Goal: Task Accomplishment & Management: Complete application form

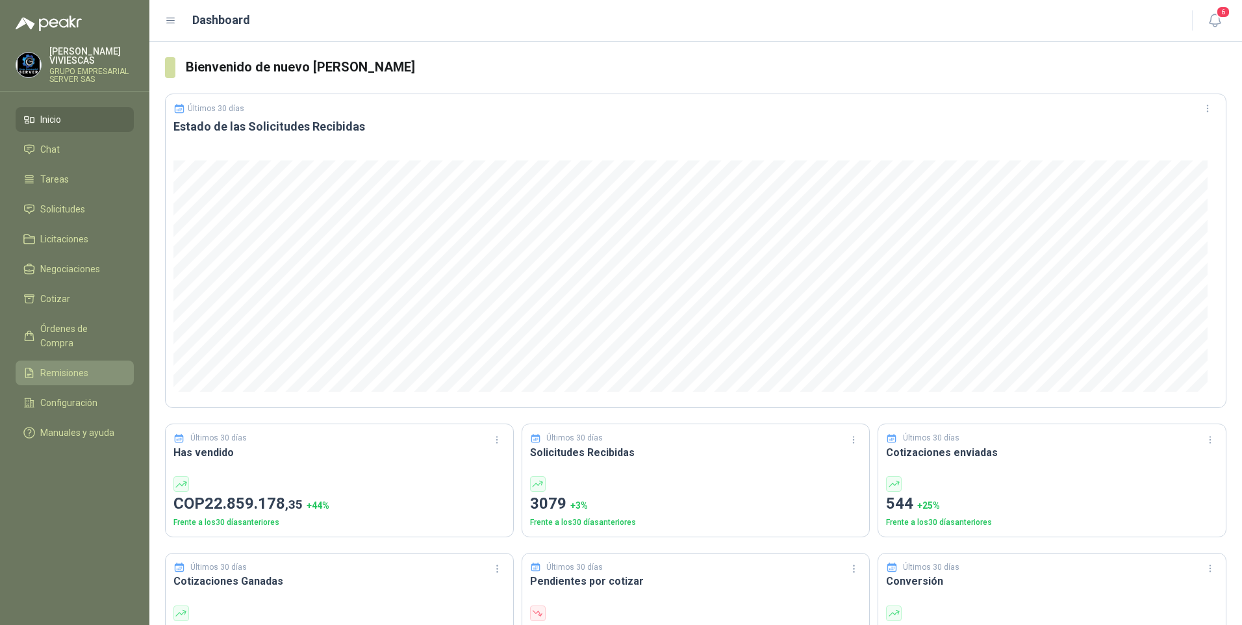
click at [70, 366] on span "Remisiones" at bounding box center [64, 373] width 48 height 14
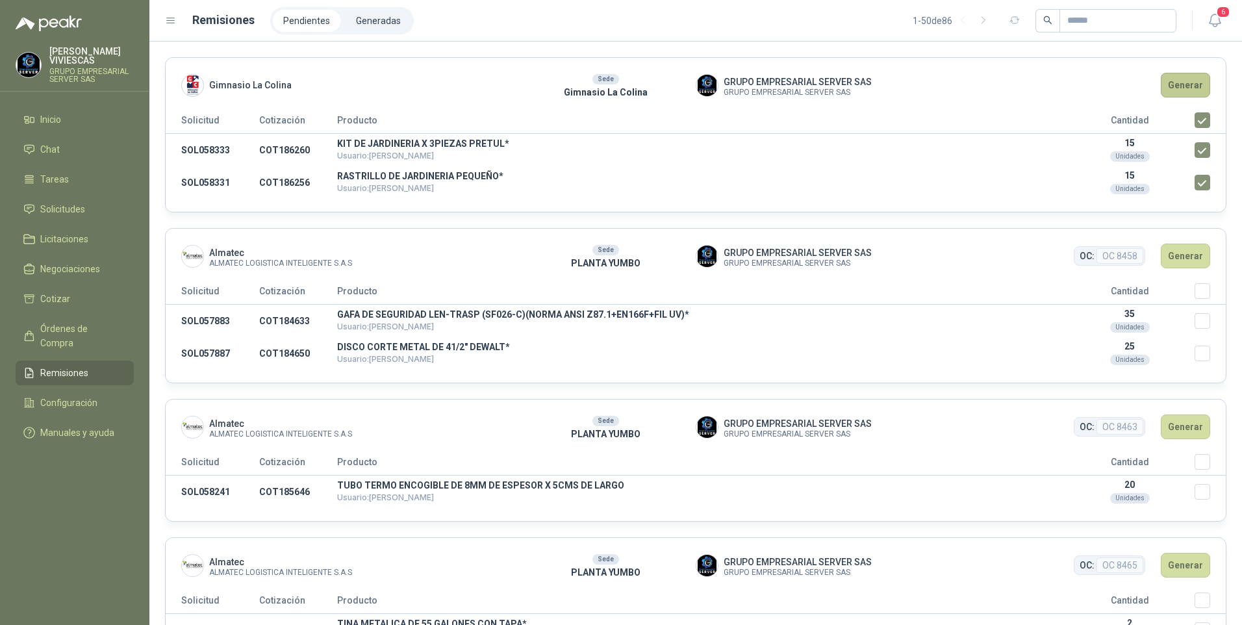
click at [1173, 87] on button "Generar" at bounding box center [1185, 85] width 49 height 25
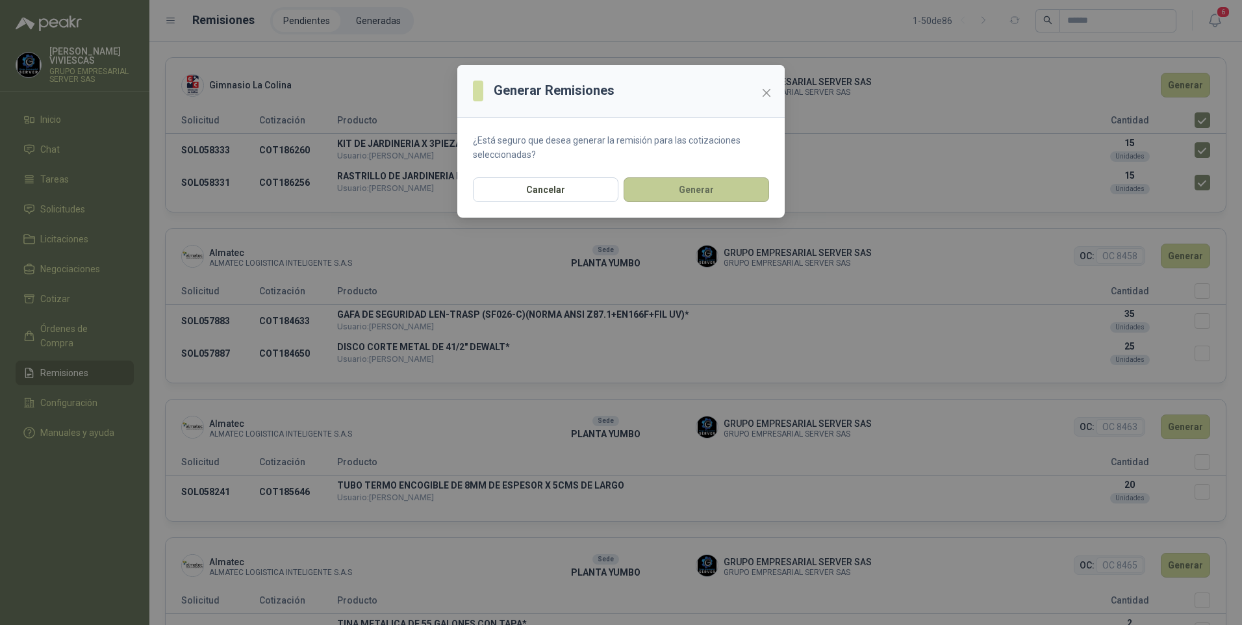
click at [715, 198] on button "Generar" at bounding box center [697, 189] width 146 height 25
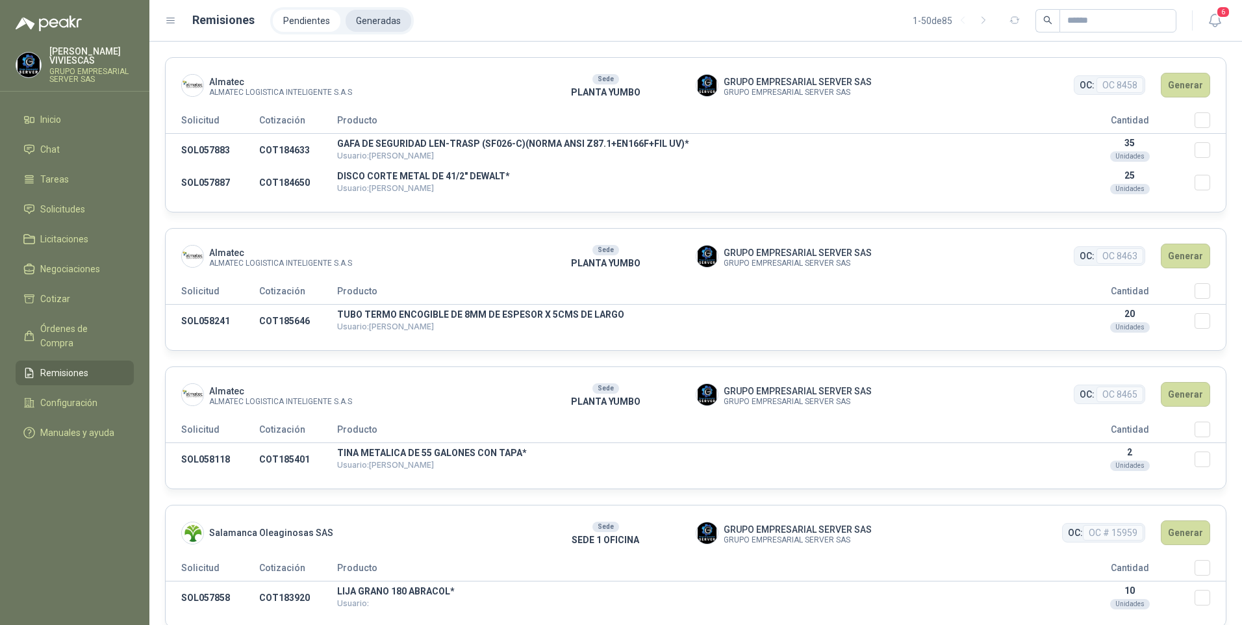
click at [374, 20] on li "Generadas" at bounding box center [379, 21] width 66 height 22
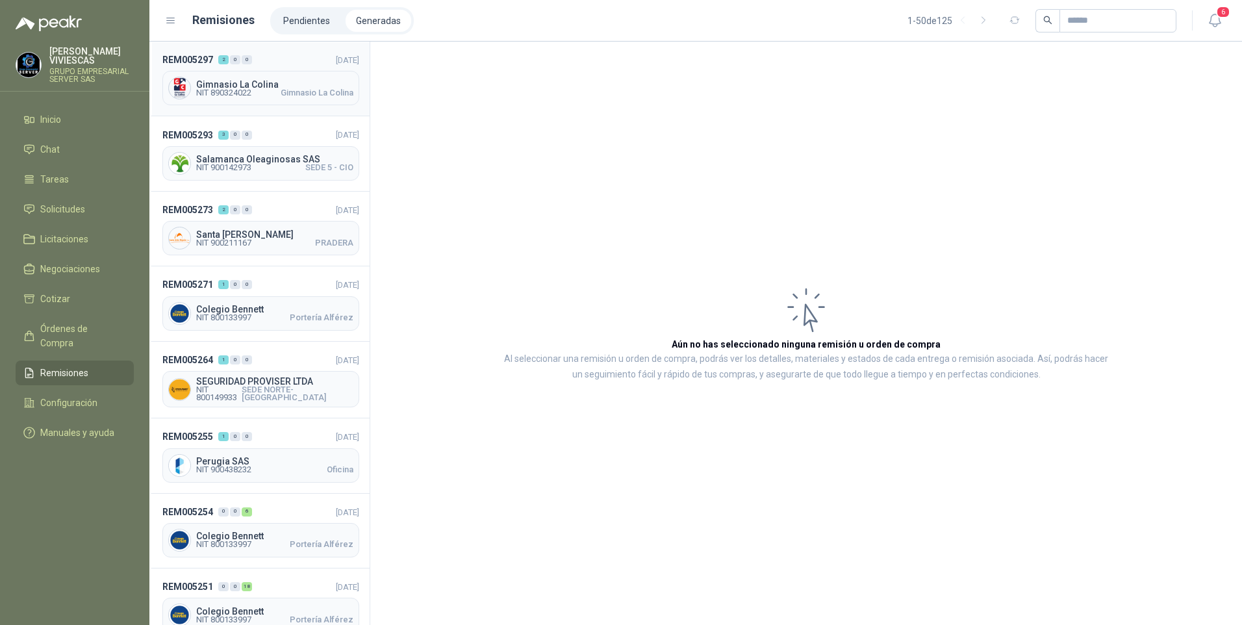
click at [249, 97] on span "NIT 890324022" at bounding box center [223, 93] width 55 height 8
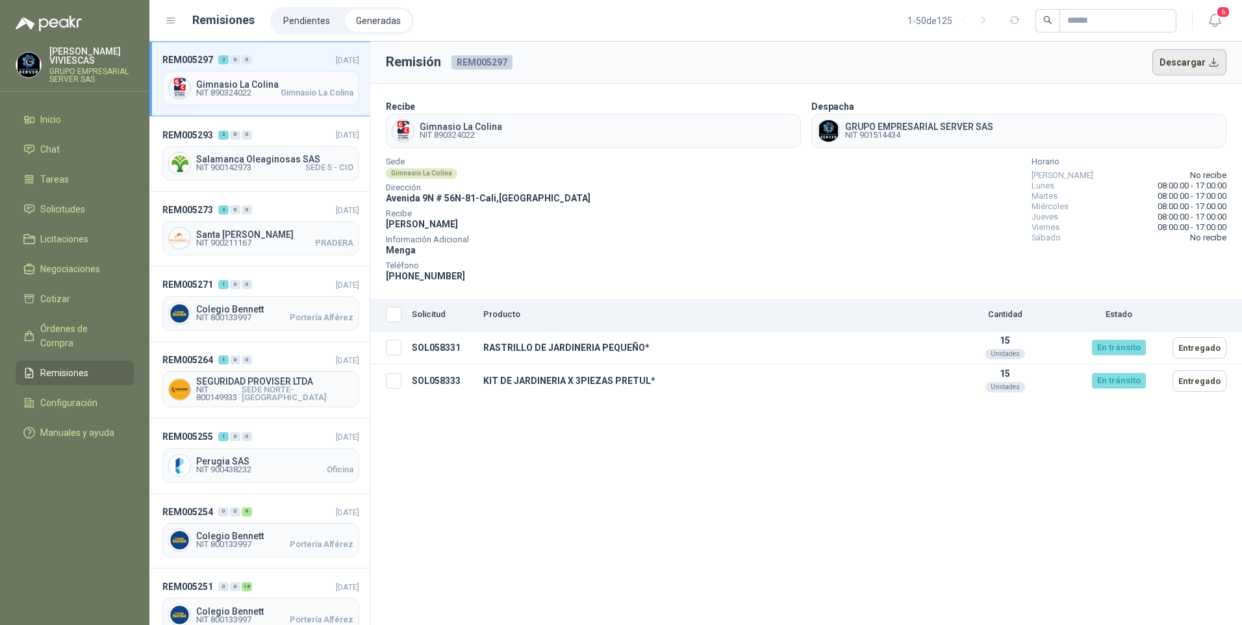
click at [1213, 66] on button "Descargar" at bounding box center [1189, 62] width 75 height 26
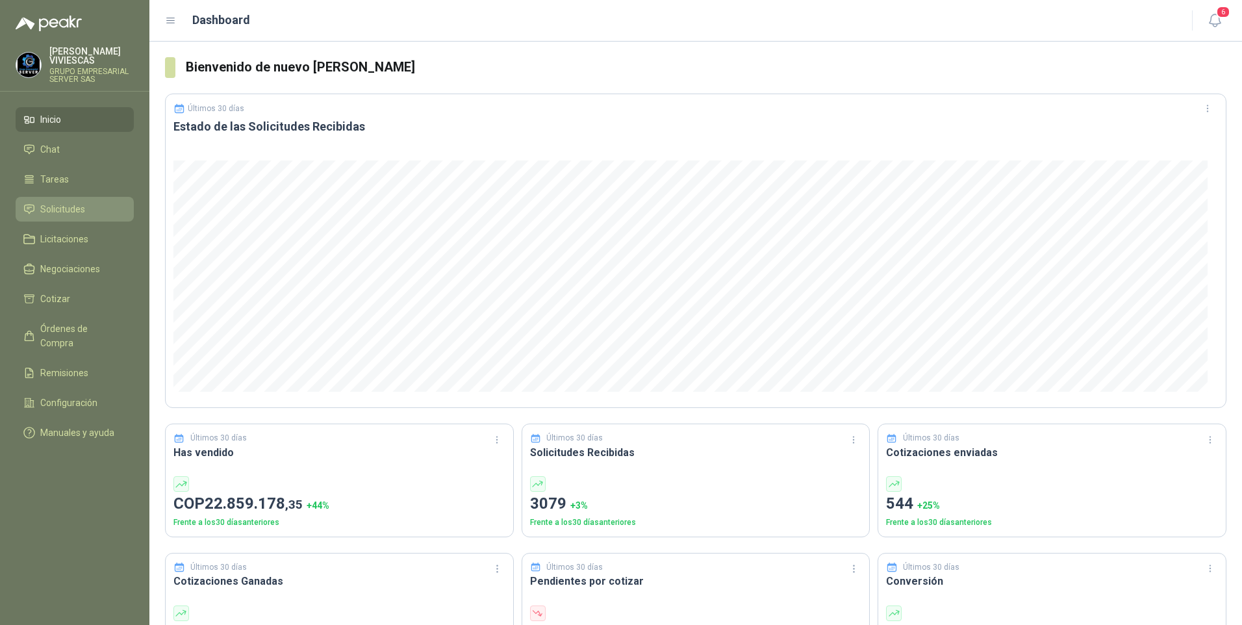
click at [66, 207] on span "Solicitudes" at bounding box center [62, 209] width 45 height 14
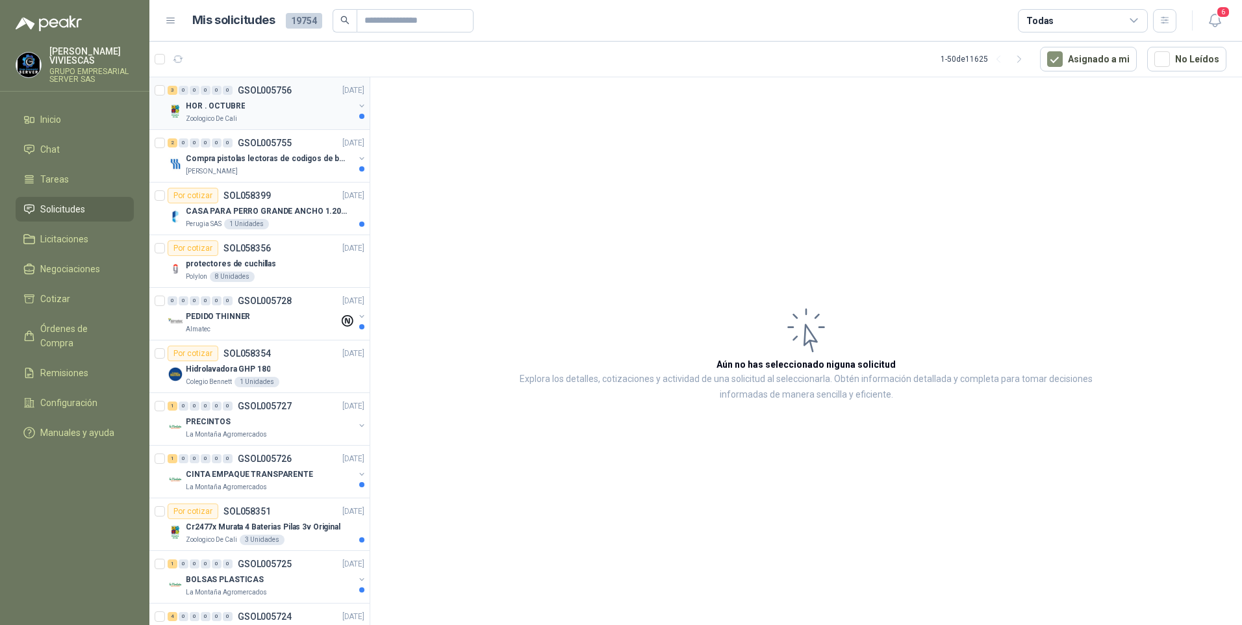
click at [202, 108] on p "HOR . OCTUBRE" at bounding box center [215, 106] width 59 height 12
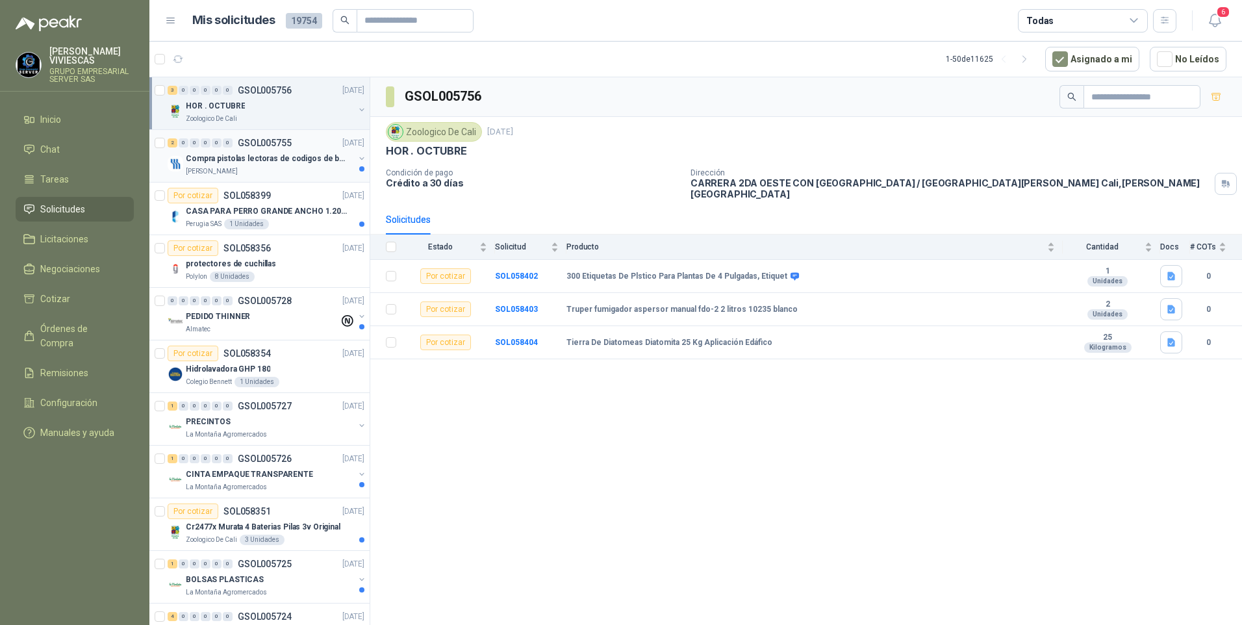
click at [235, 164] on p "Compra pistolas lectoras de codigos de barras" at bounding box center [267, 159] width 162 height 12
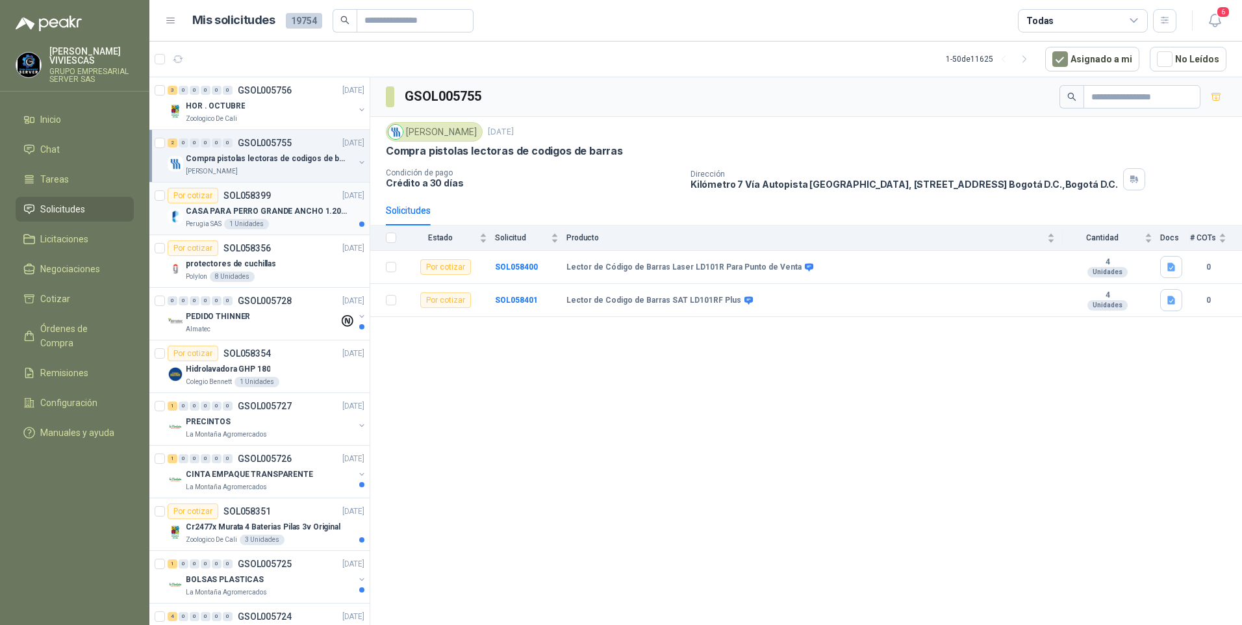
click at [278, 213] on p "CASA PARA PERRO GRANDE ANCHO 1.20x1.00 x1.20" at bounding box center [267, 211] width 162 height 12
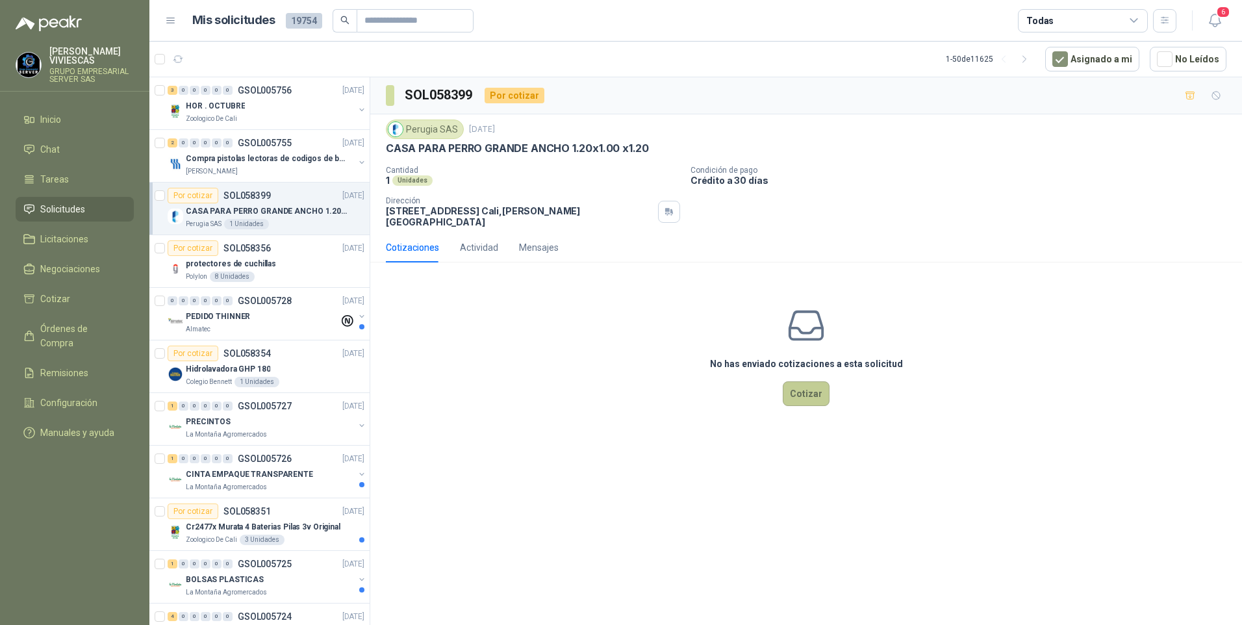
click at [794, 387] on button "Cotizar" at bounding box center [806, 393] width 47 height 25
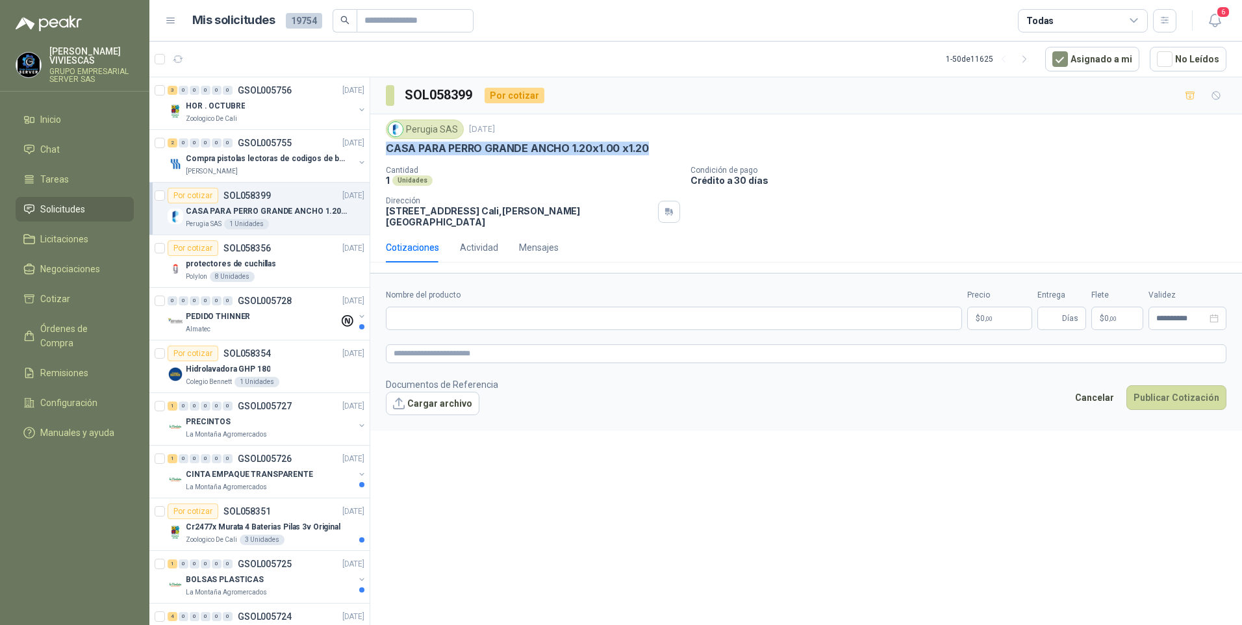
drag, startPoint x: 381, startPoint y: 148, endPoint x: 671, endPoint y: 151, distance: 289.7
click at [671, 151] on div "Perugia SAS [DATE] CASA PARA PERRO GRANDE ANCHO 1.20x1.00 x1.20 Cantidad 1 Unid…" at bounding box center [806, 173] width 872 height 118
drag, startPoint x: 671, startPoint y: 151, endPoint x: 579, endPoint y: 149, distance: 92.3
copy p "CASA PARA PERRO GRANDE ANCHO 1.20x1.00 x1.20"
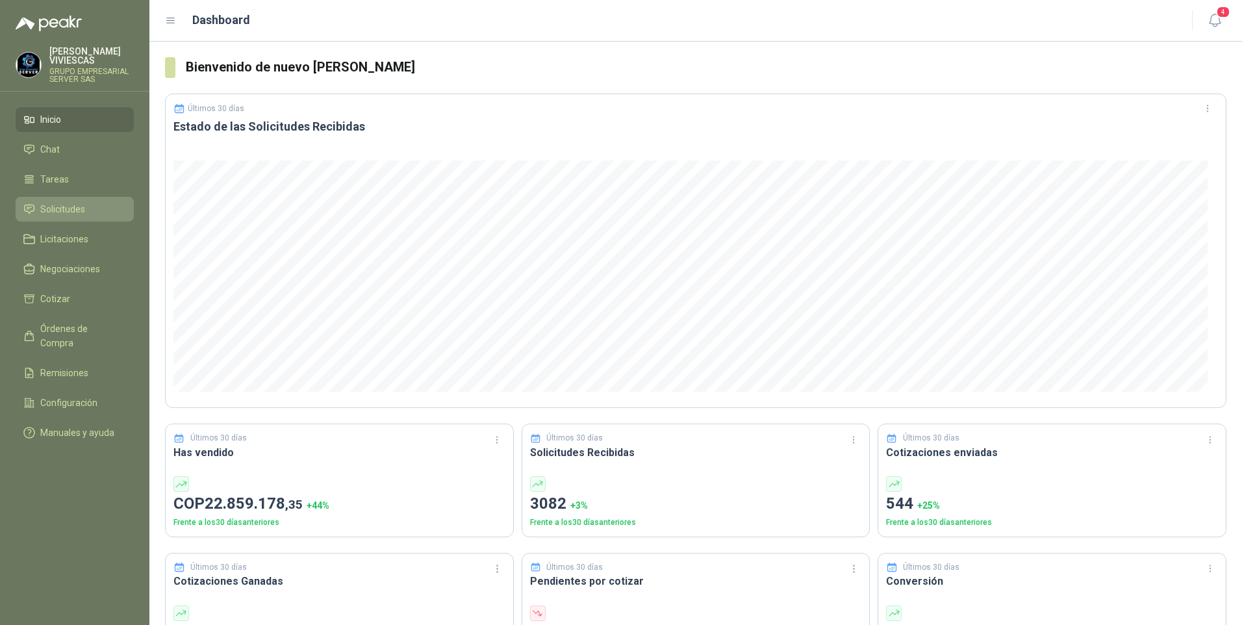
click at [57, 203] on span "Solicitudes" at bounding box center [62, 209] width 45 height 14
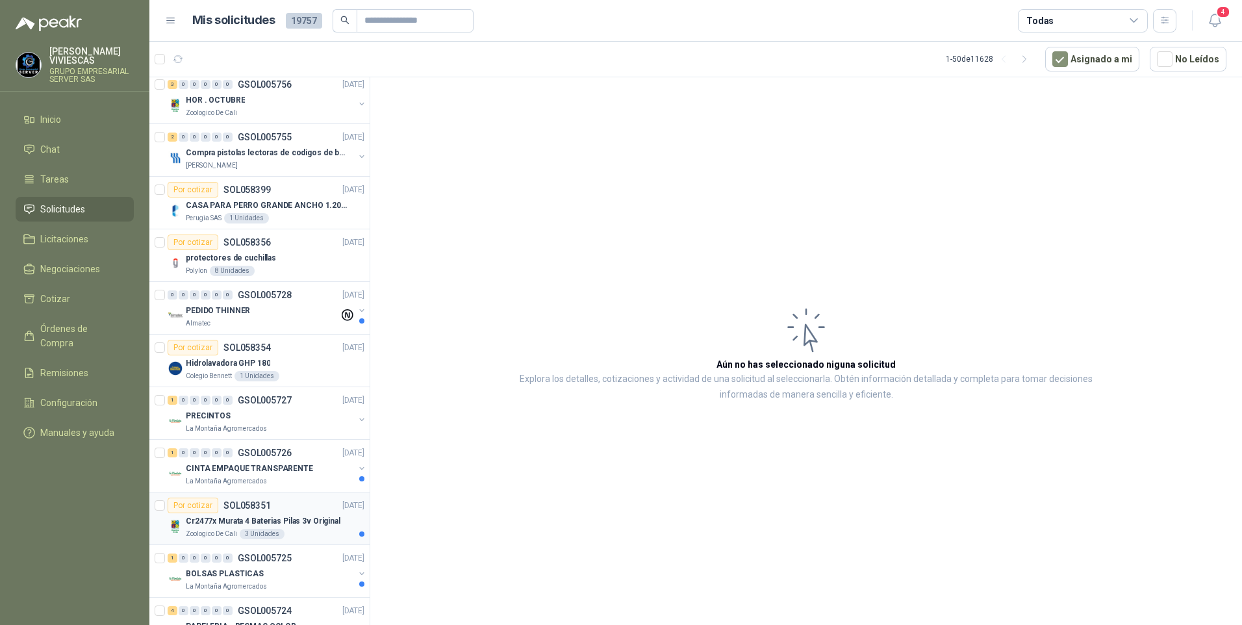
scroll to position [260, 0]
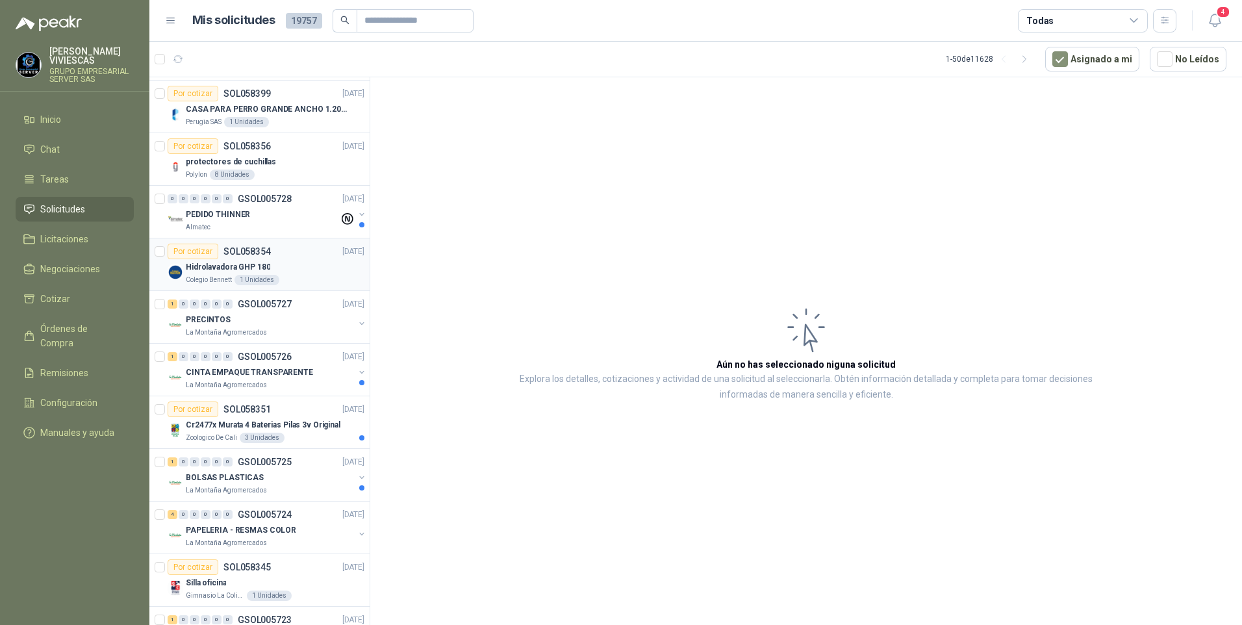
click at [224, 275] on p "Colegio Bennett" at bounding box center [209, 280] width 46 height 10
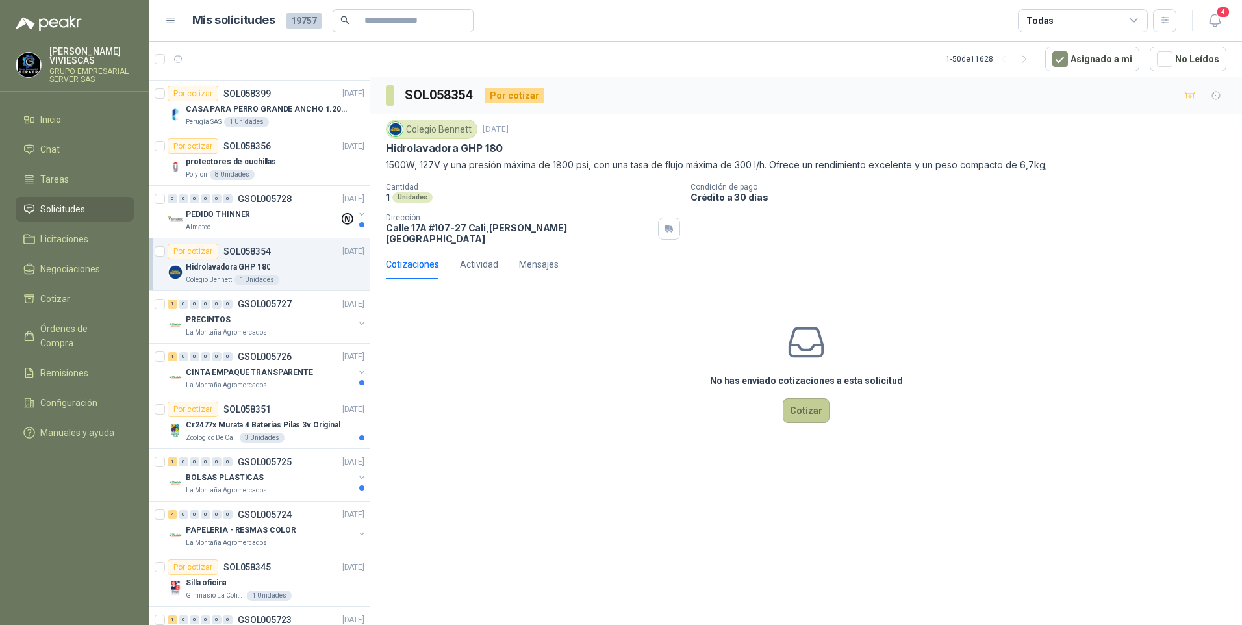
click at [808, 400] on button "Cotizar" at bounding box center [806, 410] width 47 height 25
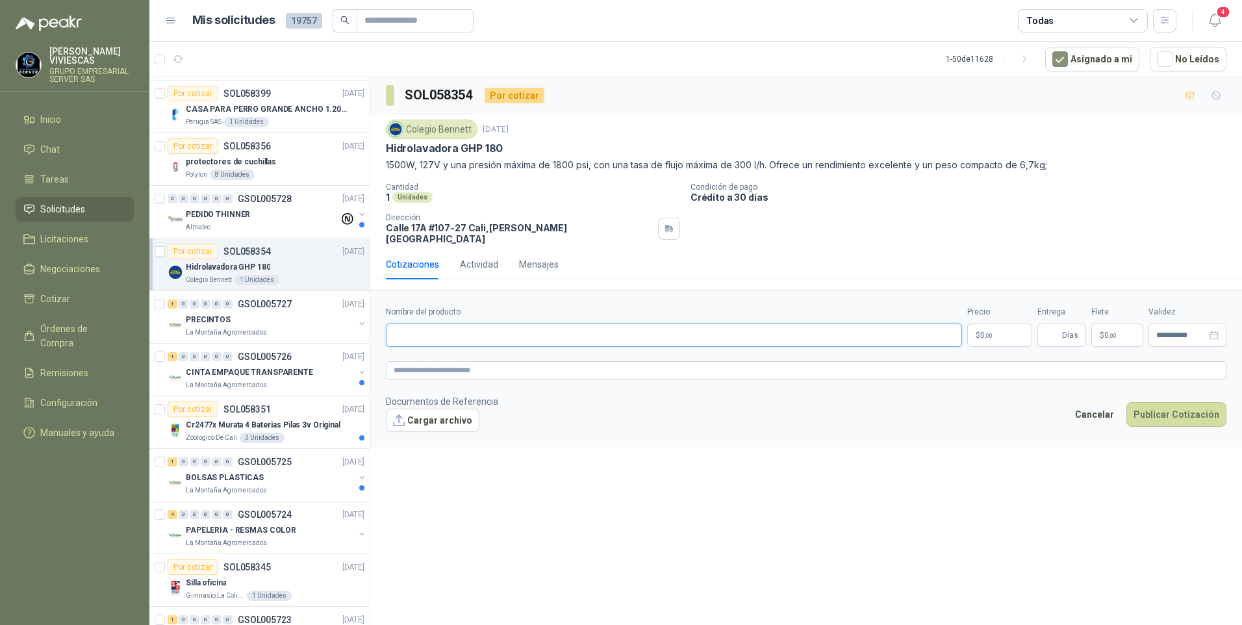
click at [417, 328] on input "Nombre del producto" at bounding box center [674, 335] width 576 height 23
type input "*"
type input "**********"
click at [986, 322] on body "RODRIGO VIVIESCAS GRUPO EMPRESARIAL SERVER SAS Inicio Chat Tareas Solicitudes L…" at bounding box center [621, 312] width 1242 height 625
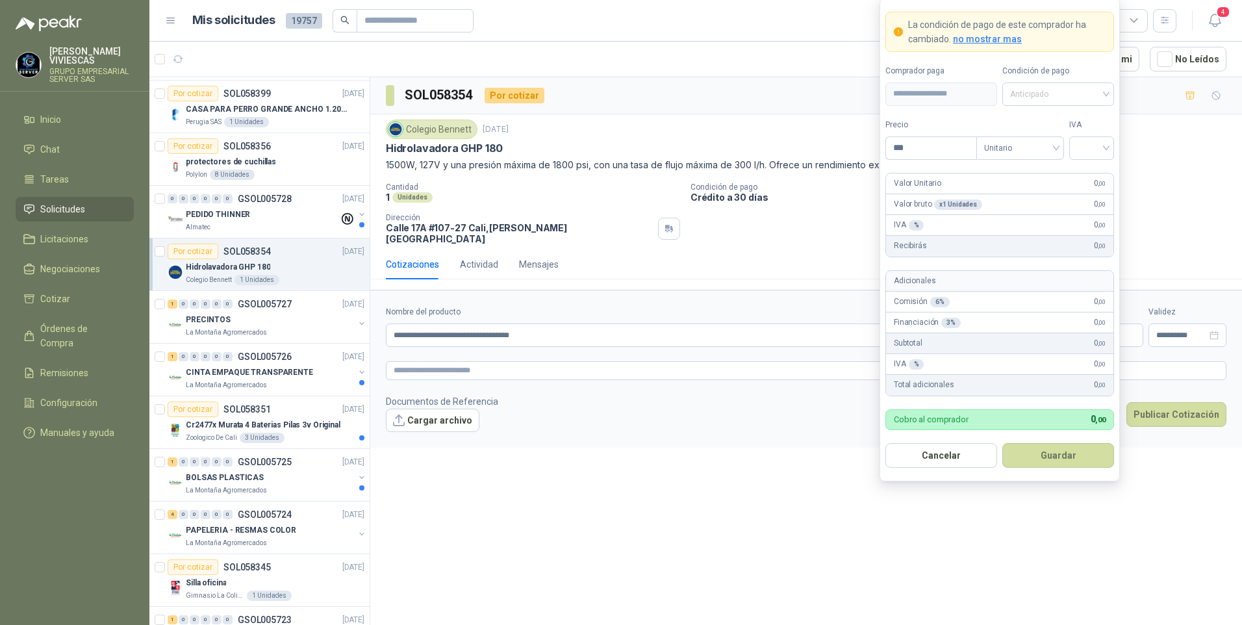
drag, startPoint x: 1028, startPoint y: 95, endPoint x: 1073, endPoint y: 136, distance: 61.1
click at [1030, 95] on span "Anticipado" at bounding box center [1058, 93] width 96 height 19
click at [1069, 140] on div "Crédito a 30 días" at bounding box center [1058, 141] width 91 height 14
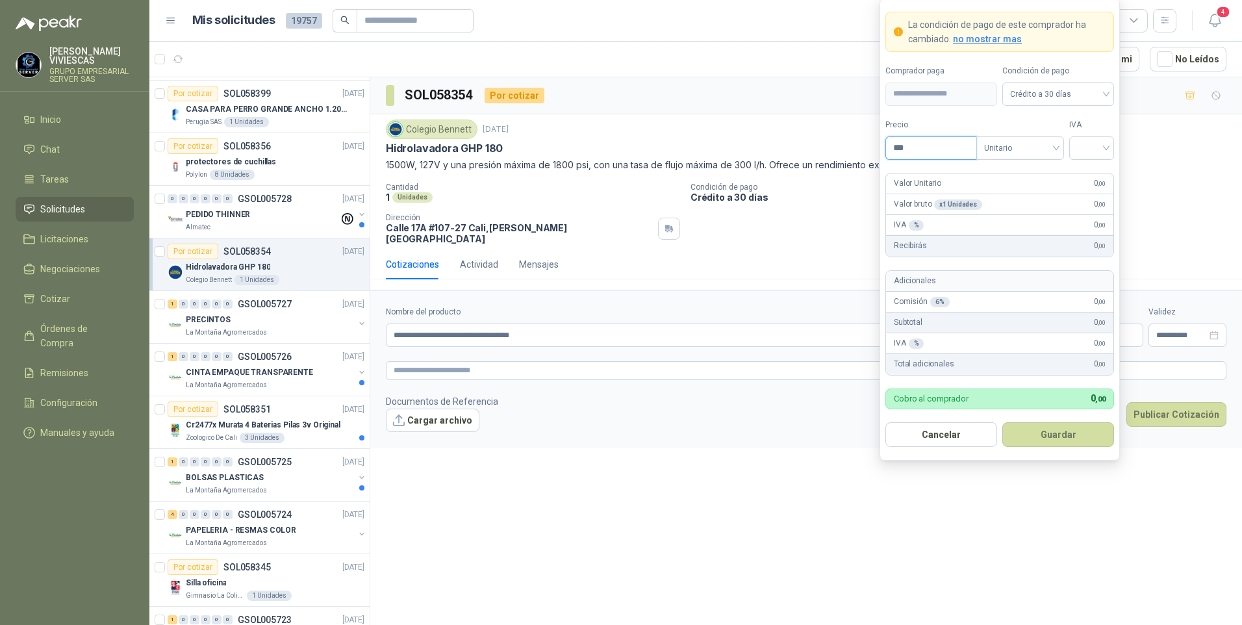
click at [940, 149] on input "***" at bounding box center [931, 148] width 90 height 22
click at [926, 141] on input "***" at bounding box center [931, 148] width 90 height 22
type input "*********"
drag, startPoint x: 1089, startPoint y: 141, endPoint x: 1093, endPoint y: 172, distance: 31.3
click at [1089, 141] on input "search" at bounding box center [1091, 146] width 29 height 19
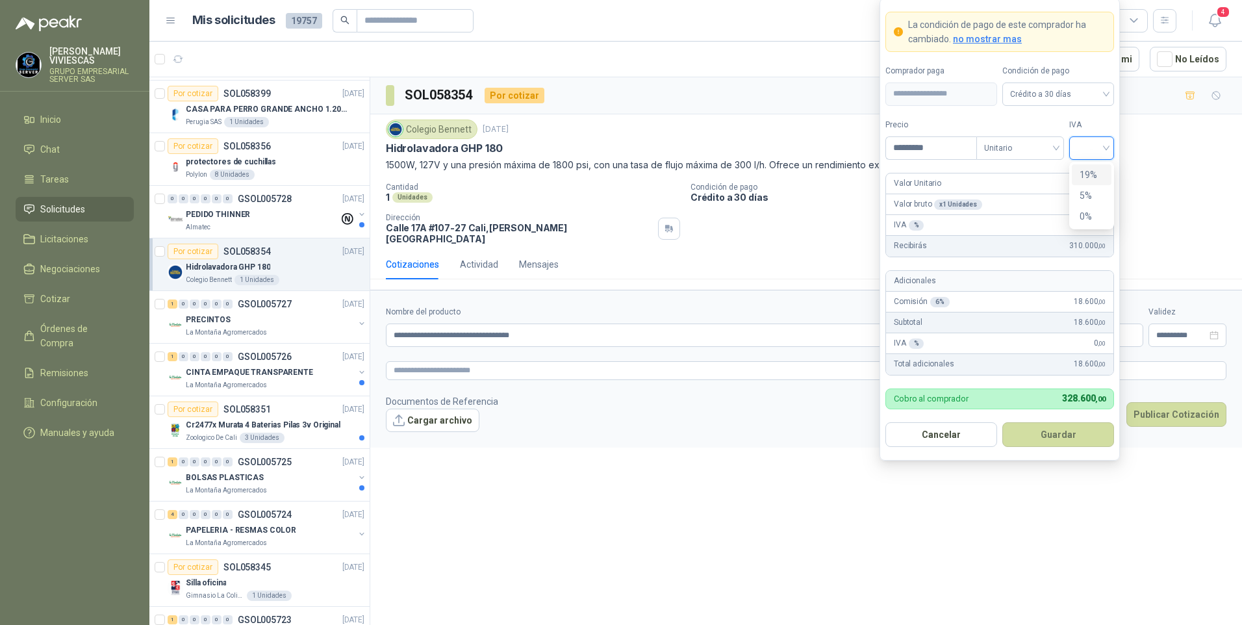
click at [1089, 171] on div "19%" at bounding box center [1092, 175] width 24 height 14
click at [418, 409] on button "Cargar archivo" at bounding box center [433, 420] width 94 height 23
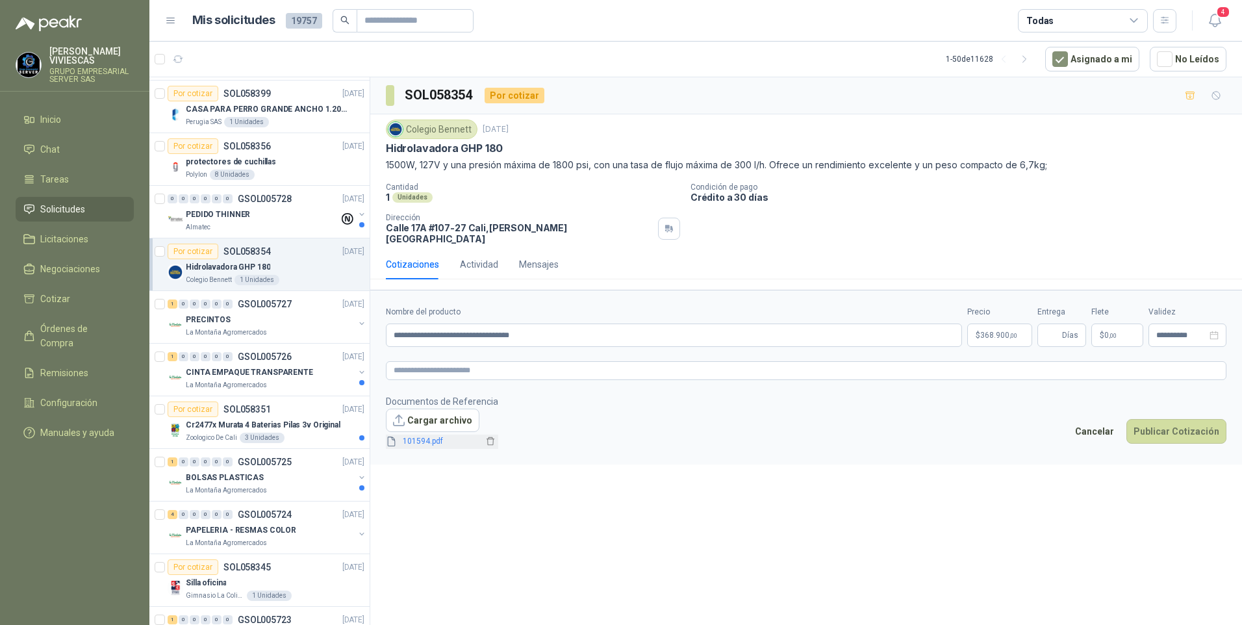
click at [416, 436] on span "101594.pdf" at bounding box center [441, 441] width 86 height 12
click at [414, 435] on link "101594.pdf" at bounding box center [441, 441] width 86 height 12
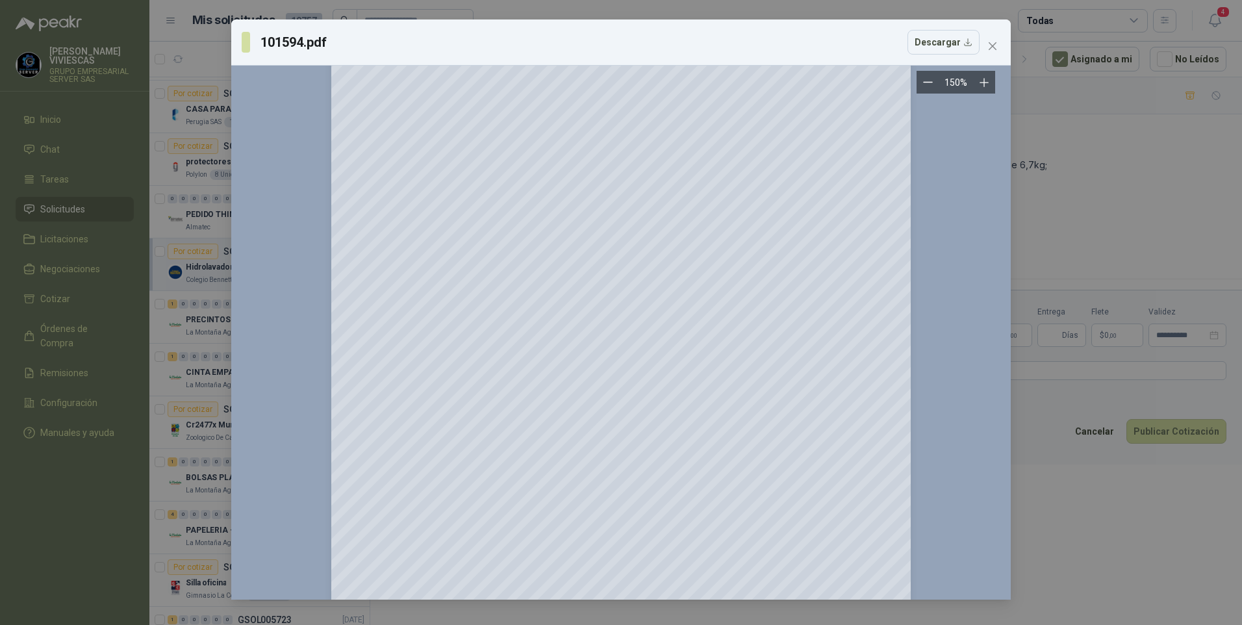
scroll to position [65, 0]
click at [1158, 514] on div "101594.pdf Descargar 150 %" at bounding box center [621, 312] width 1242 height 625
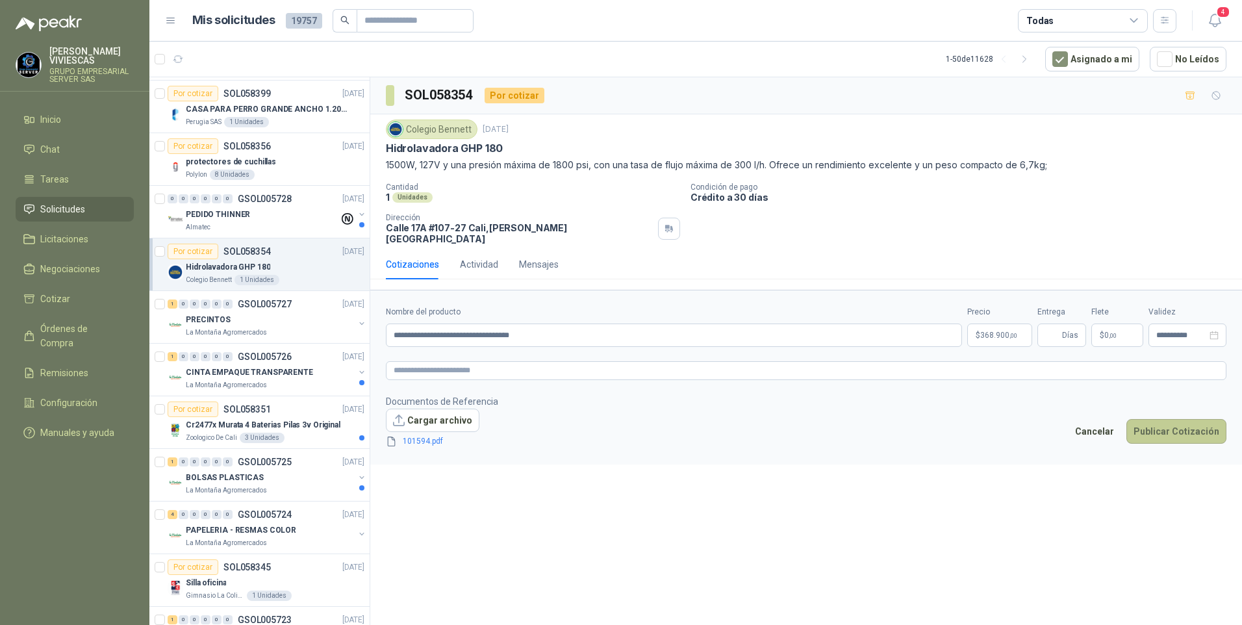
click at [1176, 424] on button "Publicar Cotización" at bounding box center [1176, 431] width 100 height 25
type input "*"
click at [1174, 419] on button "Publicar Cotización" at bounding box center [1176, 431] width 100 height 25
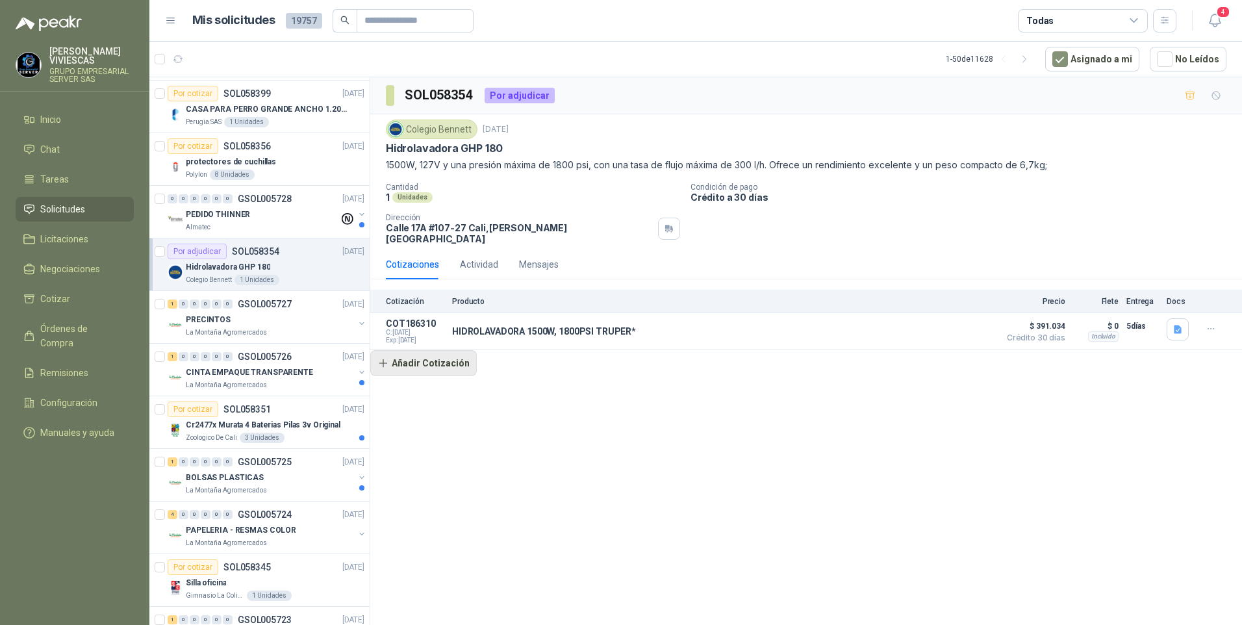
click at [419, 353] on button "Añadir Cotización" at bounding box center [423, 363] width 107 height 26
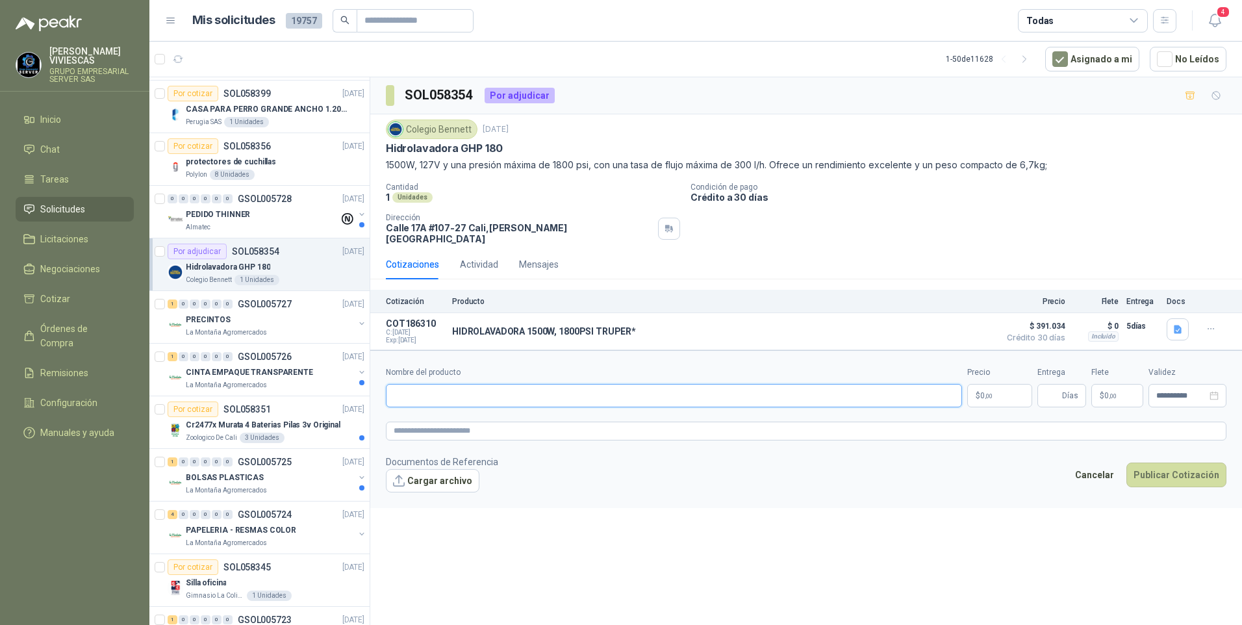
click at [423, 384] on input "Nombre del producto" at bounding box center [674, 395] width 576 height 23
click at [409, 385] on input "Nombre del producto" at bounding box center [674, 395] width 576 height 23
paste input "**********"
type input "**********"
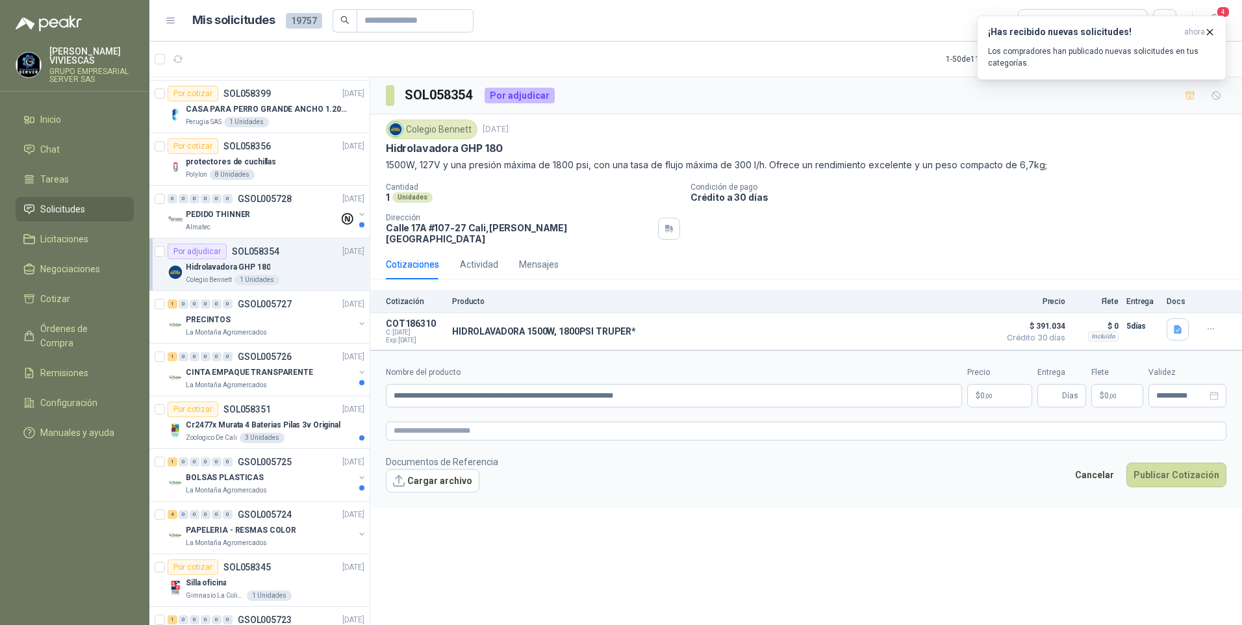
click at [1014, 383] on body "RODRIGO VIVIESCAS GRUPO EMPRESARIAL SERVER SAS Inicio Chat Tareas Solicitudes L…" at bounding box center [621, 312] width 1242 height 625
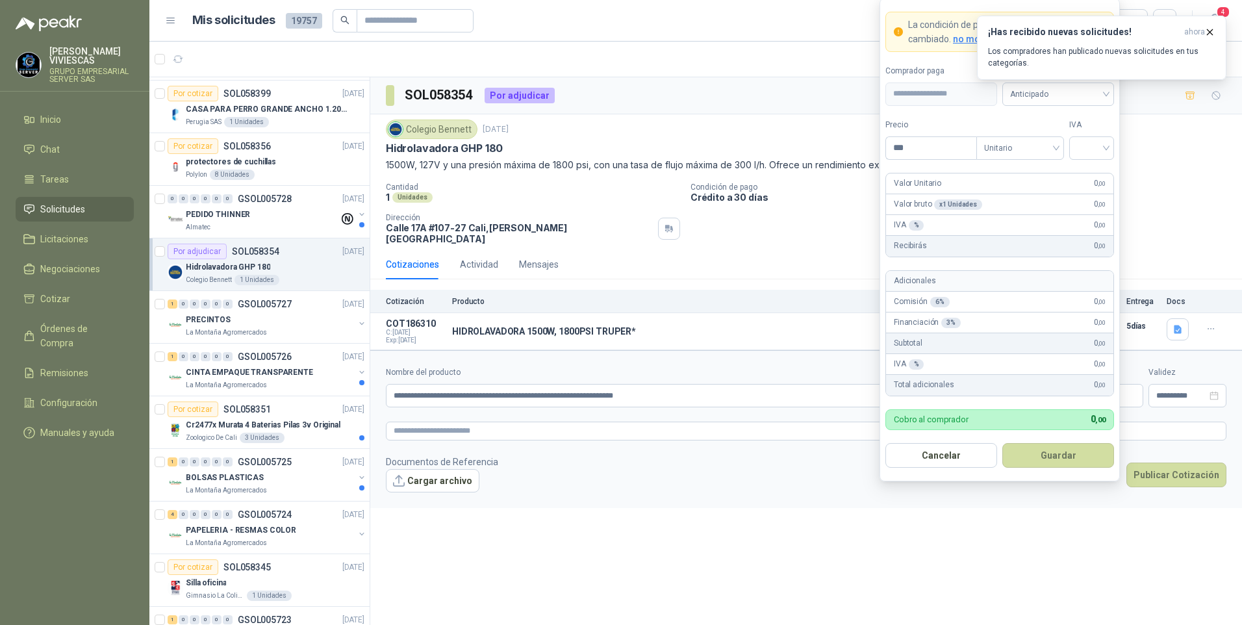
click at [1058, 80] on div "¡Has recibido nuevas solicitudes! ahora Los compradores han publicado nuevas so…" at bounding box center [1101, 48] width 249 height 64
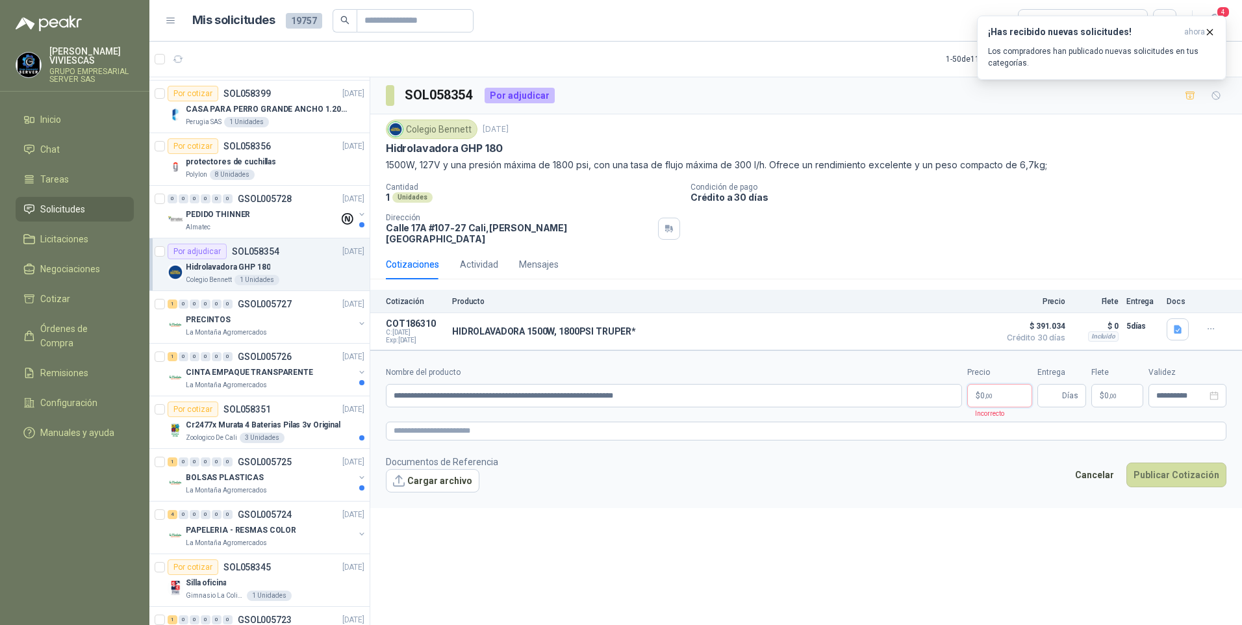
click at [1004, 387] on body "RODRIGO VIVIESCAS GRUPO EMPRESARIAL SERVER SAS Inicio Chat Tareas Solicitudes L…" at bounding box center [621, 312] width 1242 height 625
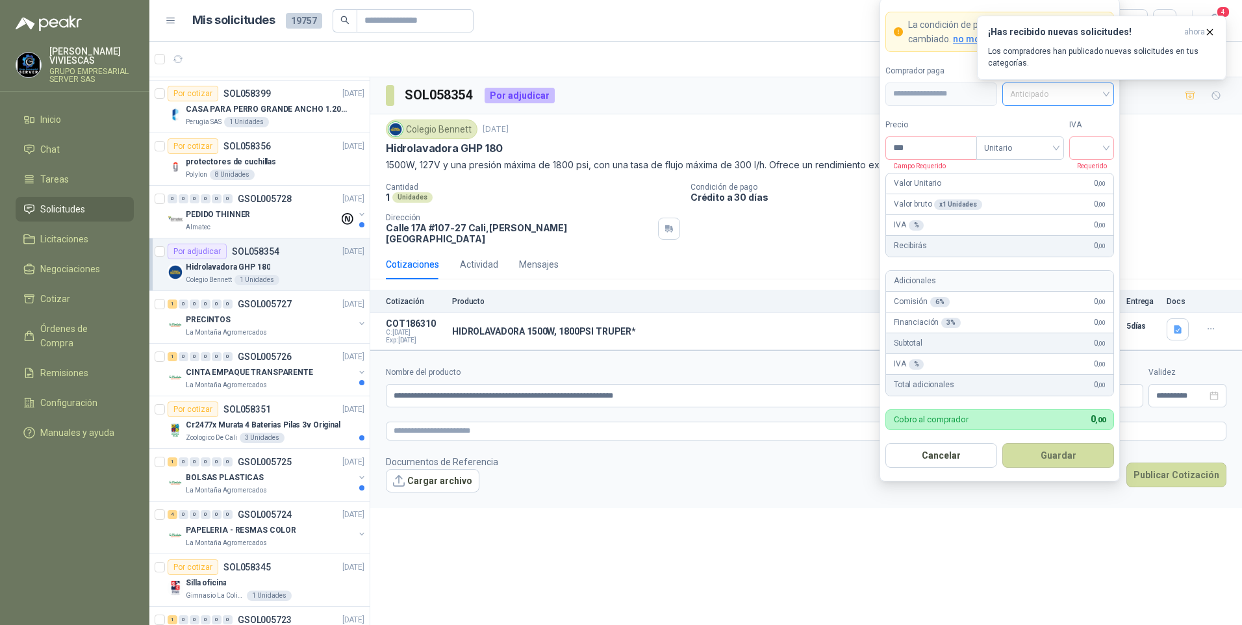
click at [1032, 100] on span "Anticipado" at bounding box center [1058, 93] width 96 height 19
click at [1045, 137] on div "Crédito a 30 días" at bounding box center [1058, 141] width 91 height 14
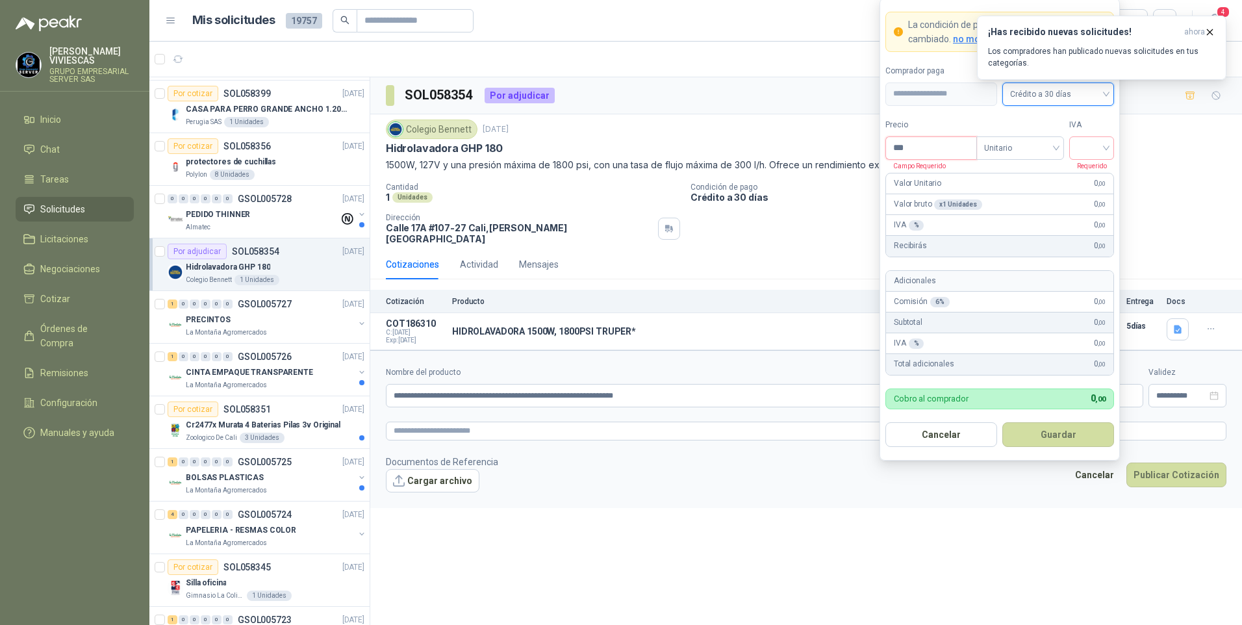
click at [915, 146] on input "***" at bounding box center [931, 148] width 90 height 22
drag, startPoint x: 1111, startPoint y: 148, endPoint x: 1103, endPoint y: 155, distance: 10.6
click at [1110, 148] on div at bounding box center [1091, 147] width 45 height 23
type input "*********"
drag, startPoint x: 1093, startPoint y: 176, endPoint x: 1108, endPoint y: 214, distance: 40.8
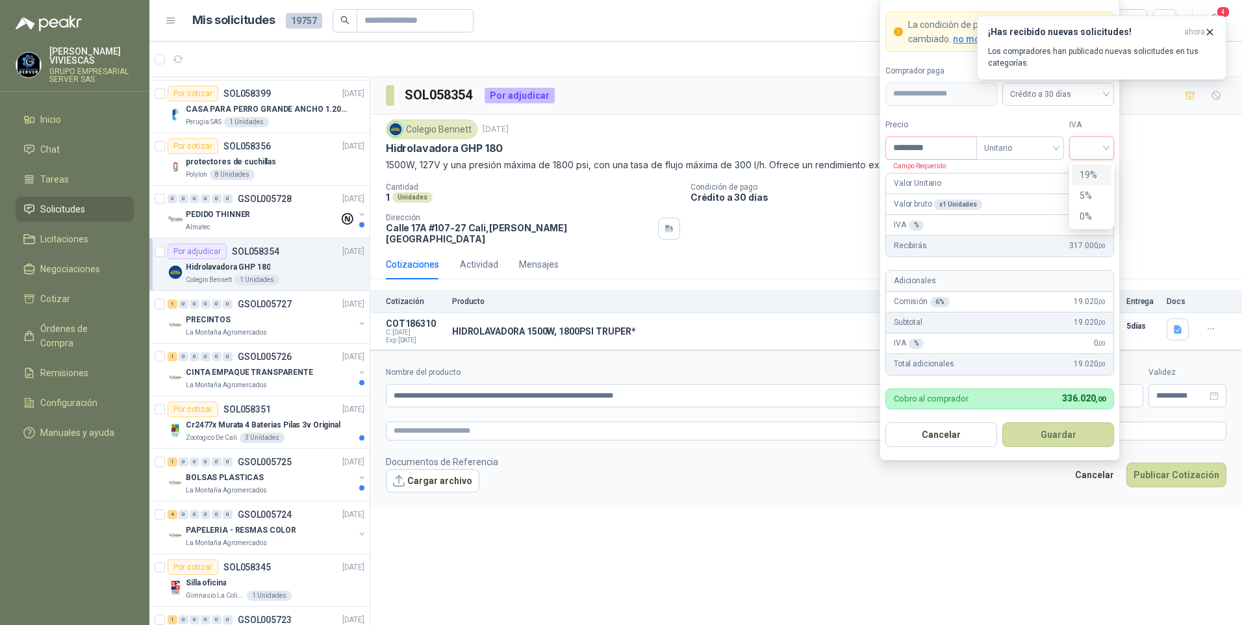
click at [1092, 177] on div "19%" at bounding box center [1092, 175] width 24 height 14
click at [1041, 433] on button "Guardar" at bounding box center [1058, 434] width 112 height 25
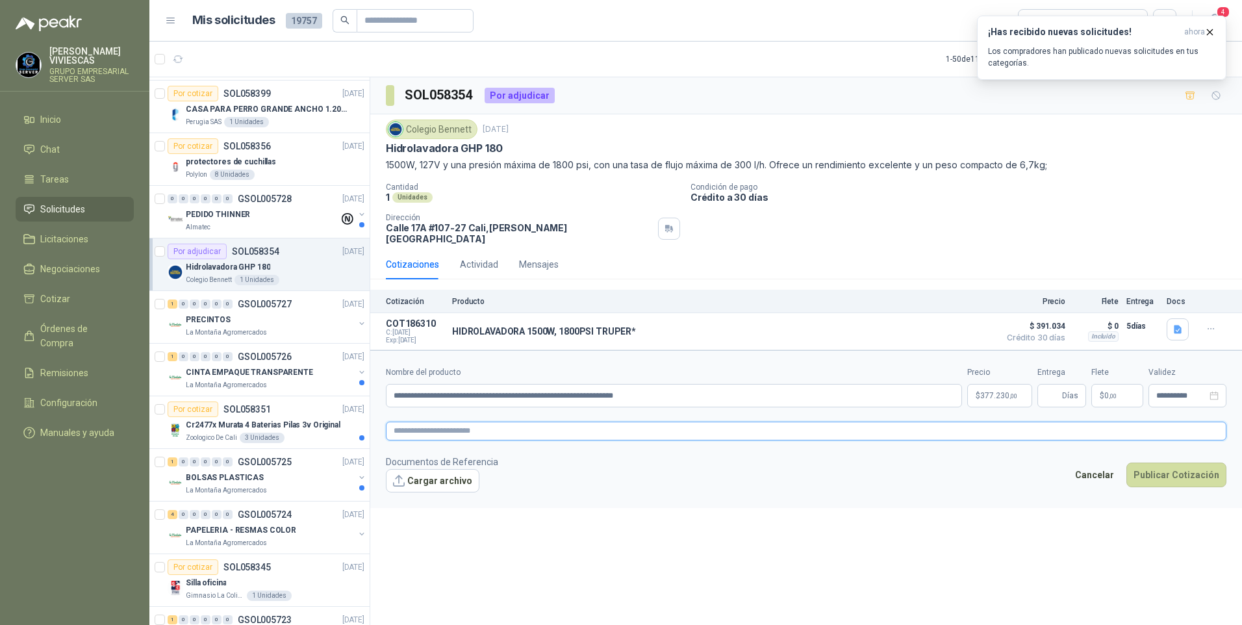
click at [436, 425] on textarea at bounding box center [806, 431] width 841 height 19
click at [420, 496] on span "image.png" at bounding box center [441, 502] width 86 height 12
click at [420, 496] on link "image.png" at bounding box center [441, 502] width 86 height 12
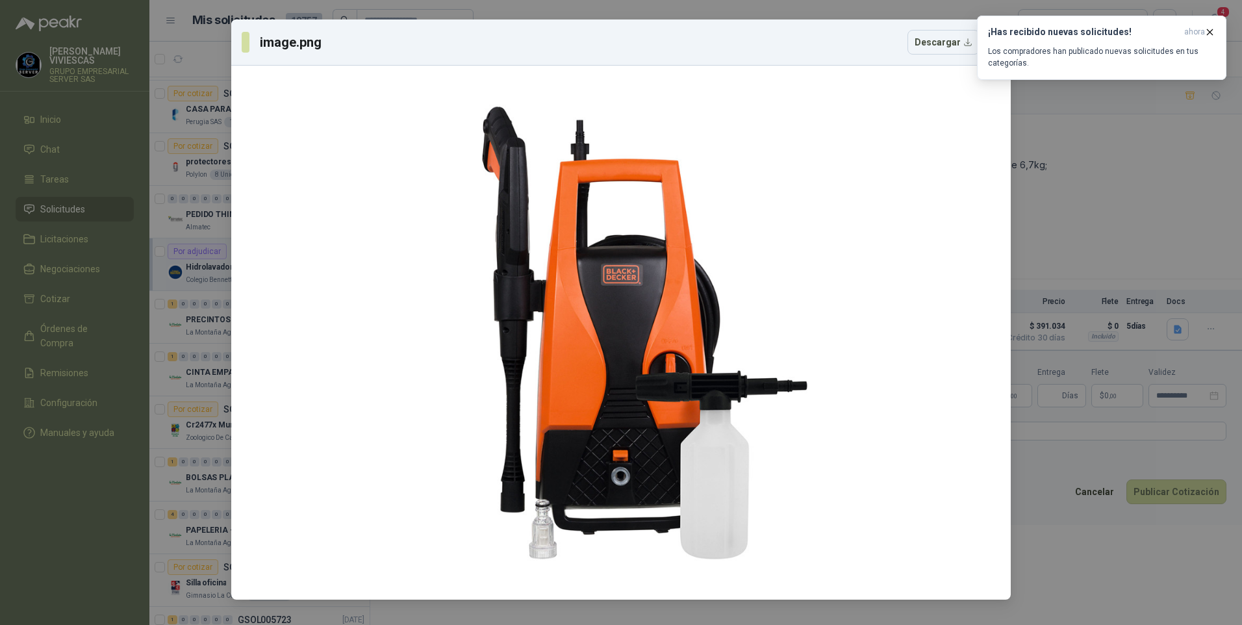
click at [1135, 557] on div "image.png Descargar" at bounding box center [621, 312] width 1242 height 625
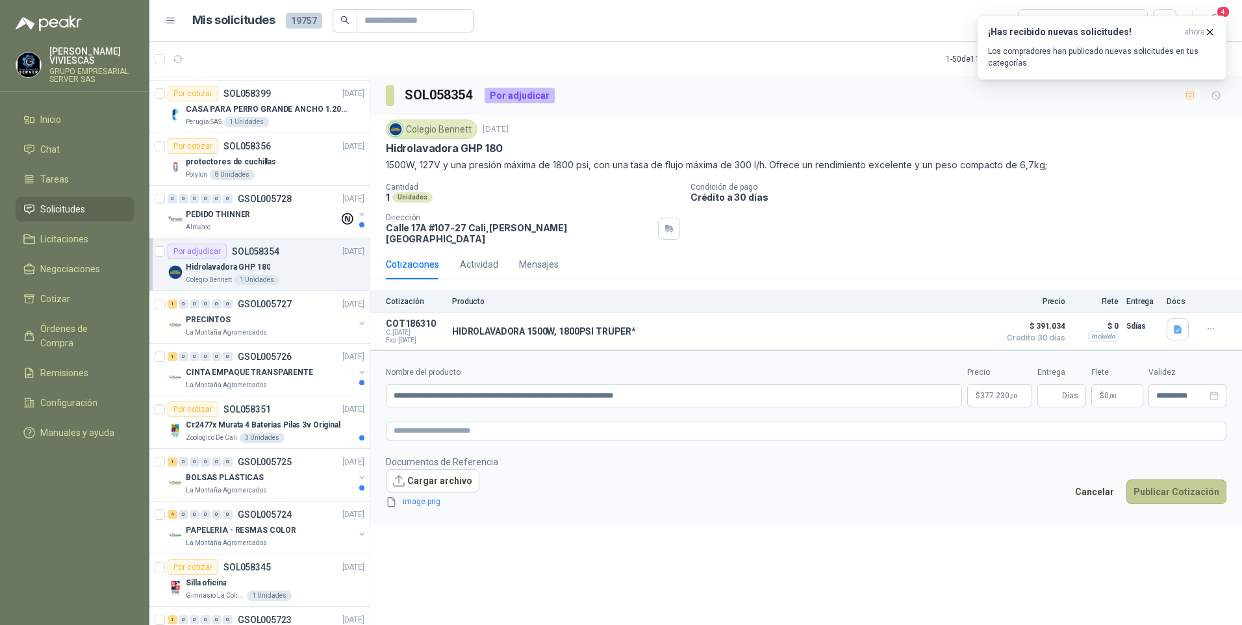
click at [1162, 479] on button "Publicar Cotización" at bounding box center [1176, 491] width 100 height 25
type input "*"
click at [1169, 485] on button "Publicar Cotización" at bounding box center [1176, 491] width 100 height 25
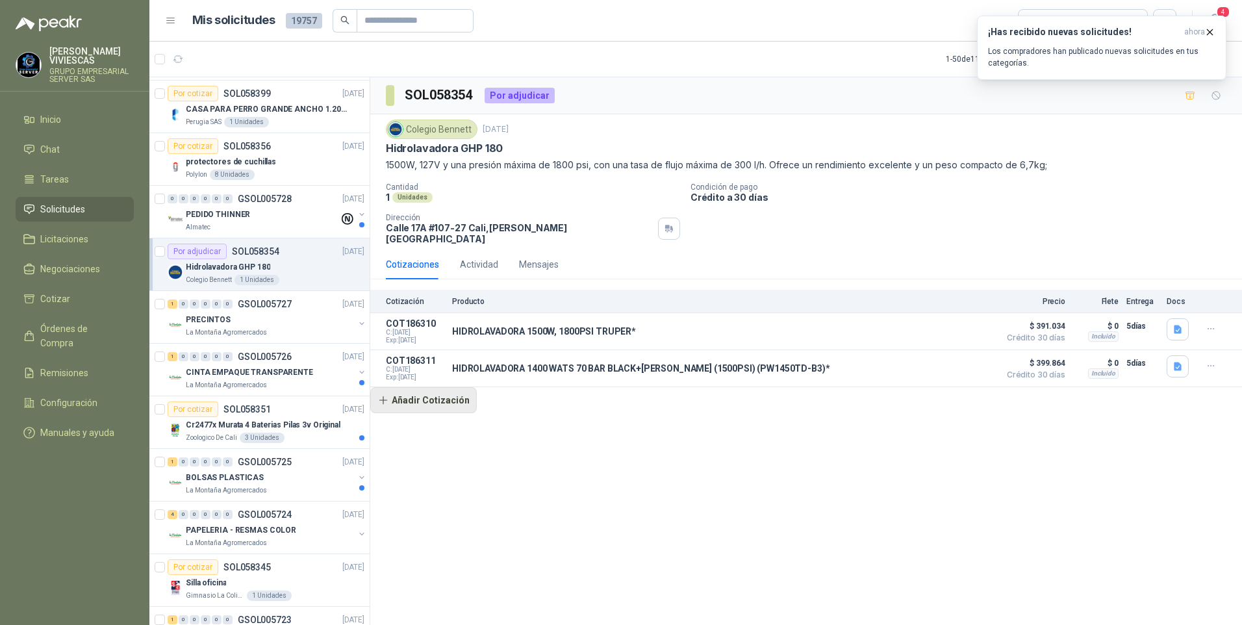
click at [429, 388] on button "Añadir Cotización" at bounding box center [423, 400] width 107 height 26
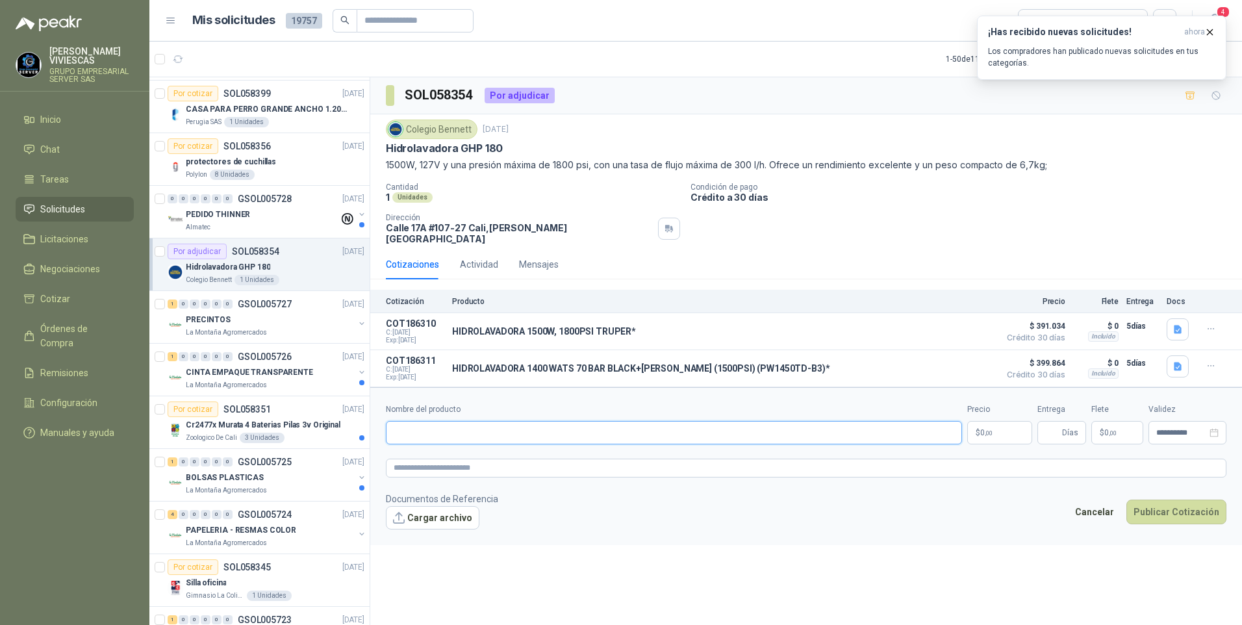
click at [412, 425] on input "Nombre del producto" at bounding box center [674, 432] width 576 height 23
type input "**********"
click at [995, 418] on body "RODRIGO VIVIESCAS GRUPO EMPRESARIAL SERVER SAS Inicio Chat Tareas Solicitudes L…" at bounding box center [621, 312] width 1242 height 625
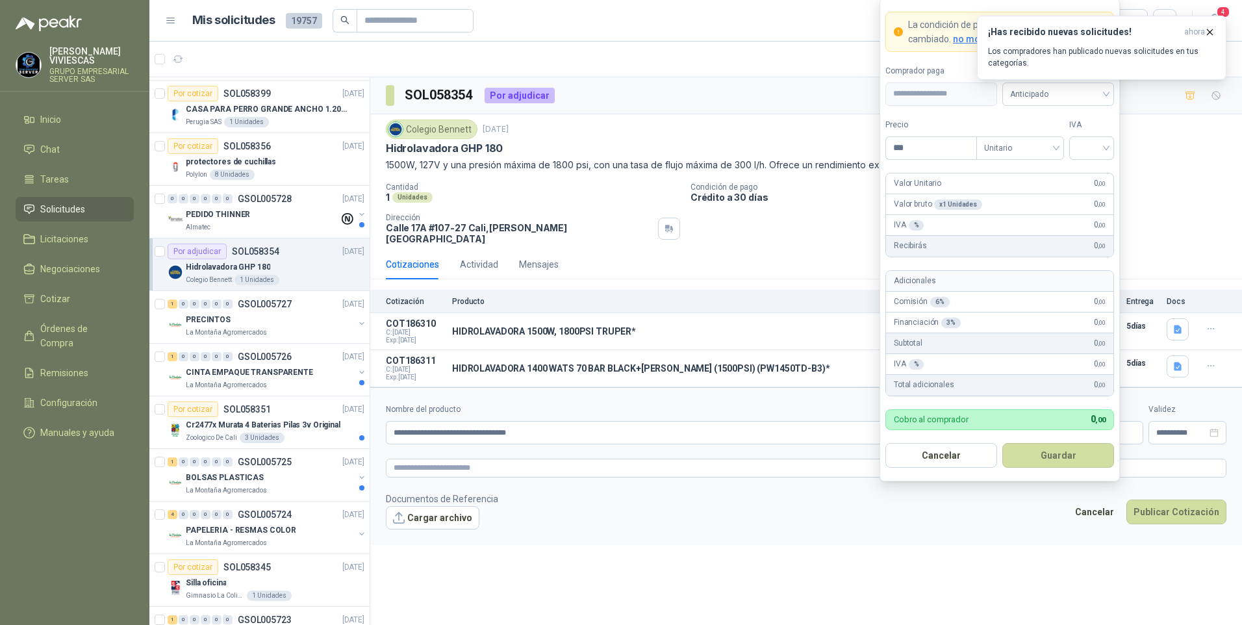
click at [1043, 80] on div "¡Has recibido nuevas solicitudes! ahora Los compradores han publicado nuevas so…" at bounding box center [1101, 48] width 249 height 64
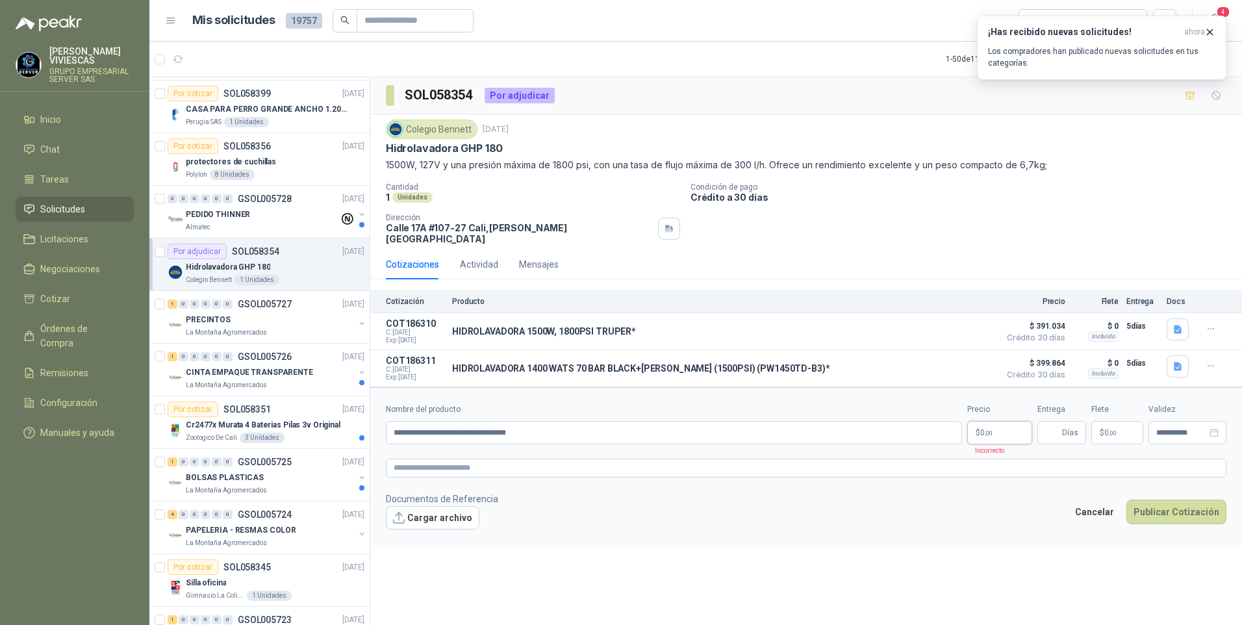
click at [1001, 422] on body "RODRIGO VIVIESCAS GRUPO EMPRESARIAL SERVER SAS Inicio Chat Tareas Solicitudes L…" at bounding box center [621, 312] width 1242 height 625
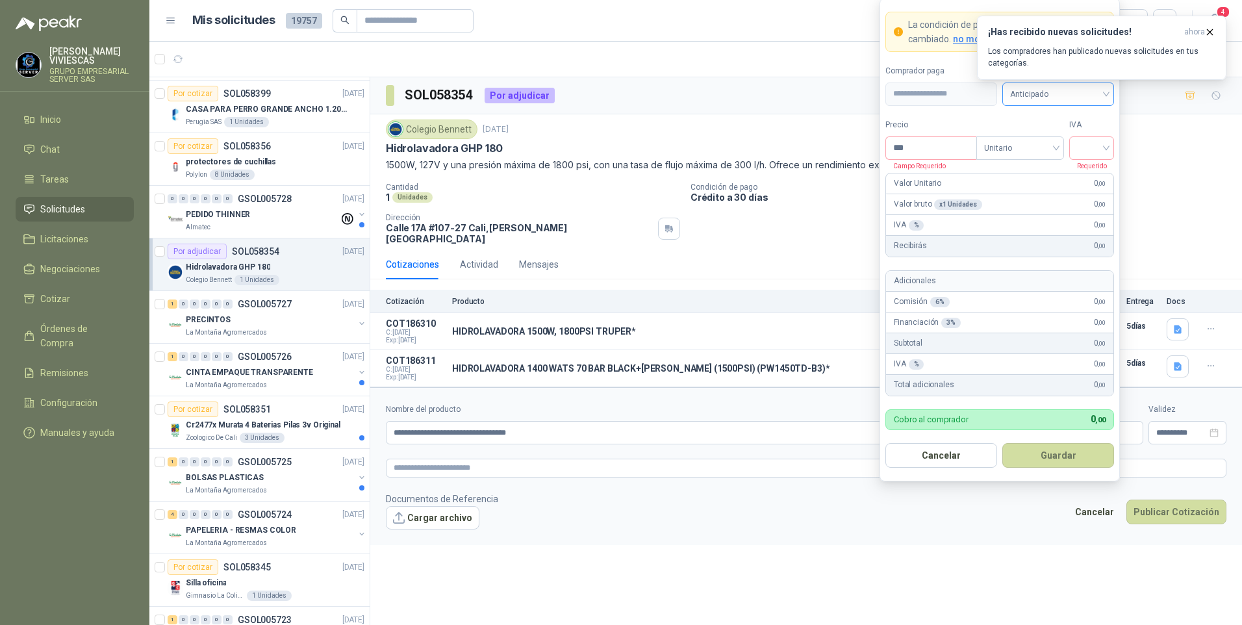
click at [1058, 99] on span "Anticipado" at bounding box center [1058, 93] width 96 height 19
click at [1050, 140] on div "Crédito a 30 días" at bounding box center [1058, 141] width 91 height 14
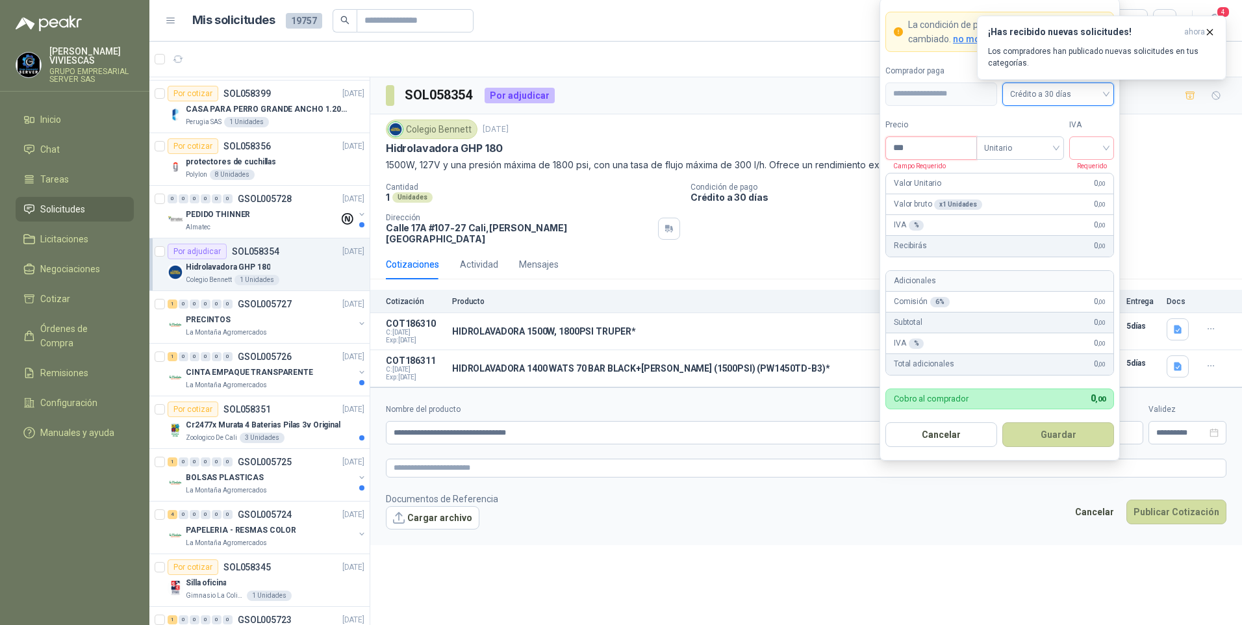
drag, startPoint x: 921, startPoint y: 152, endPoint x: 925, endPoint y: 146, distance: 7.0
click at [920, 150] on input "***" at bounding box center [931, 148] width 90 height 22
click at [907, 145] on input "***" at bounding box center [931, 148] width 90 height 22
type input "*********"
click at [1089, 152] on input "search" at bounding box center [1091, 146] width 29 height 19
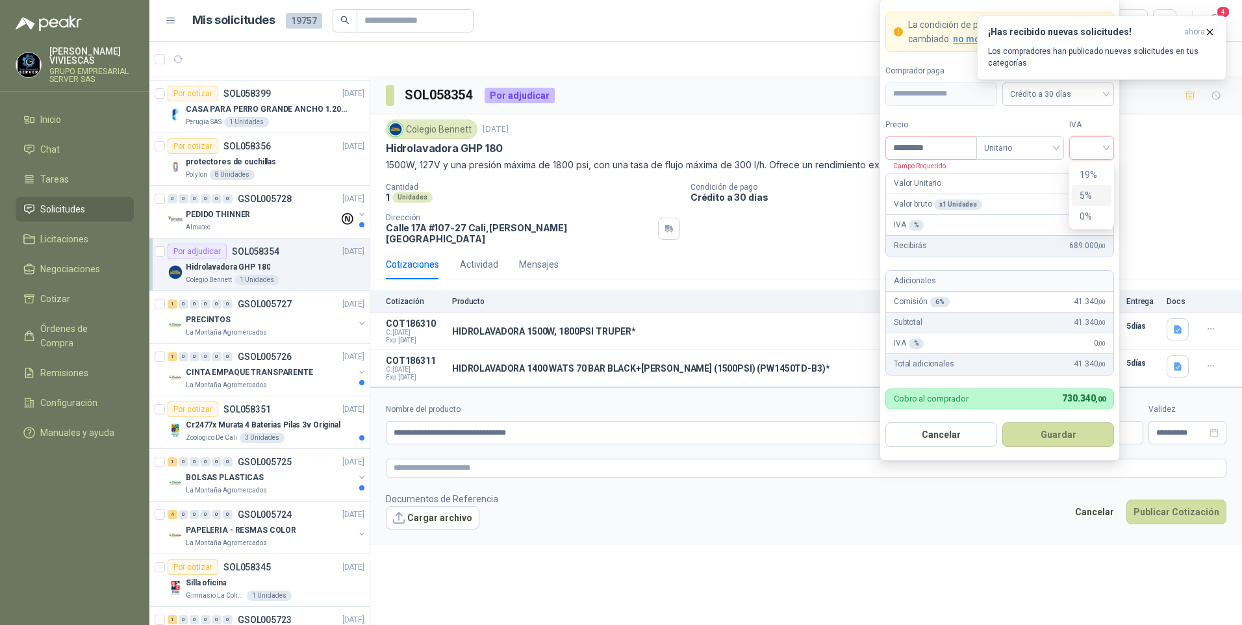
drag, startPoint x: 1091, startPoint y: 181, endPoint x: 1084, endPoint y: 161, distance: 20.8
click at [1089, 176] on div "19%" at bounding box center [1092, 175] width 24 height 14
click at [1066, 431] on button "Guardar" at bounding box center [1058, 434] width 112 height 25
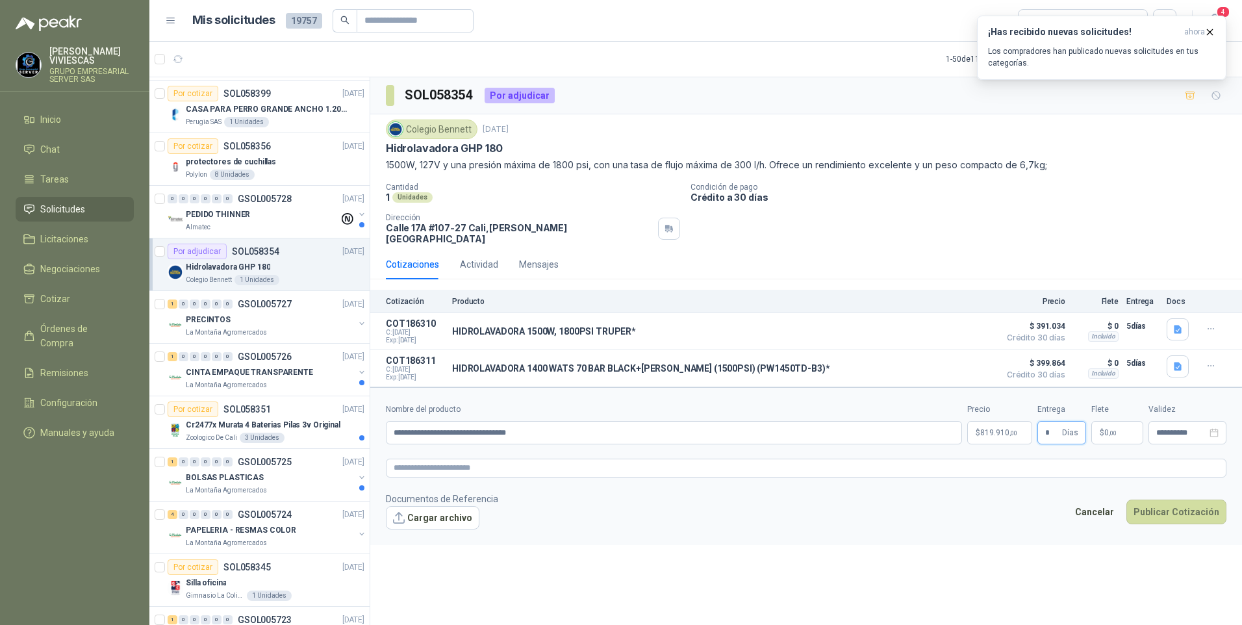
type input "*"
click at [421, 459] on textarea at bounding box center [806, 468] width 841 height 19
click at [422, 534] on span "image.png" at bounding box center [441, 539] width 86 height 12
click at [420, 533] on link "image.png" at bounding box center [441, 539] width 86 height 12
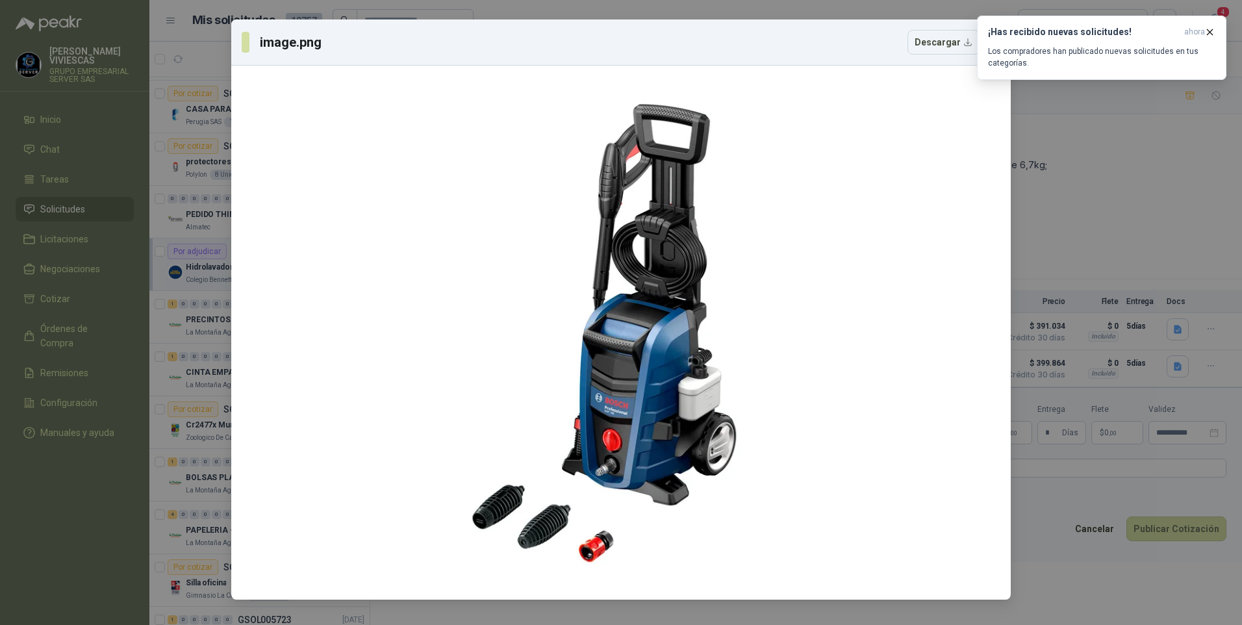
drag, startPoint x: 1061, startPoint y: 564, endPoint x: 1043, endPoint y: 539, distance: 30.8
click at [1059, 560] on div "image.png Descargar" at bounding box center [621, 312] width 1242 height 625
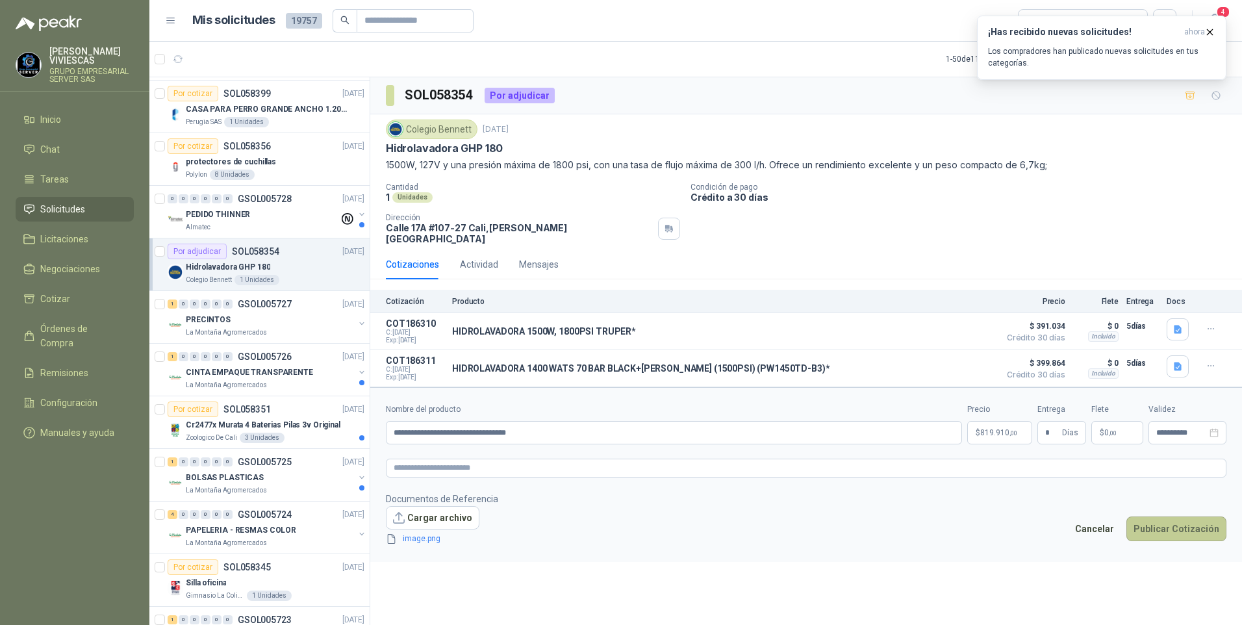
click at [1183, 517] on button "Publicar Cotización" at bounding box center [1176, 528] width 100 height 25
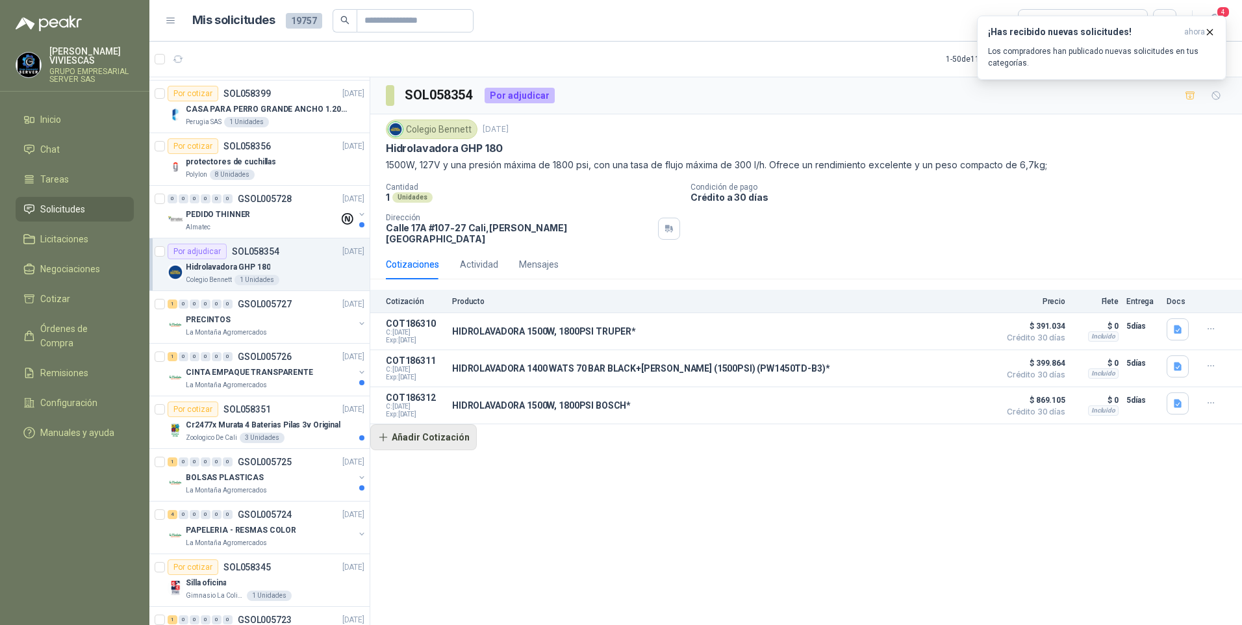
click at [436, 431] on button "Añadir Cotización" at bounding box center [423, 437] width 107 height 26
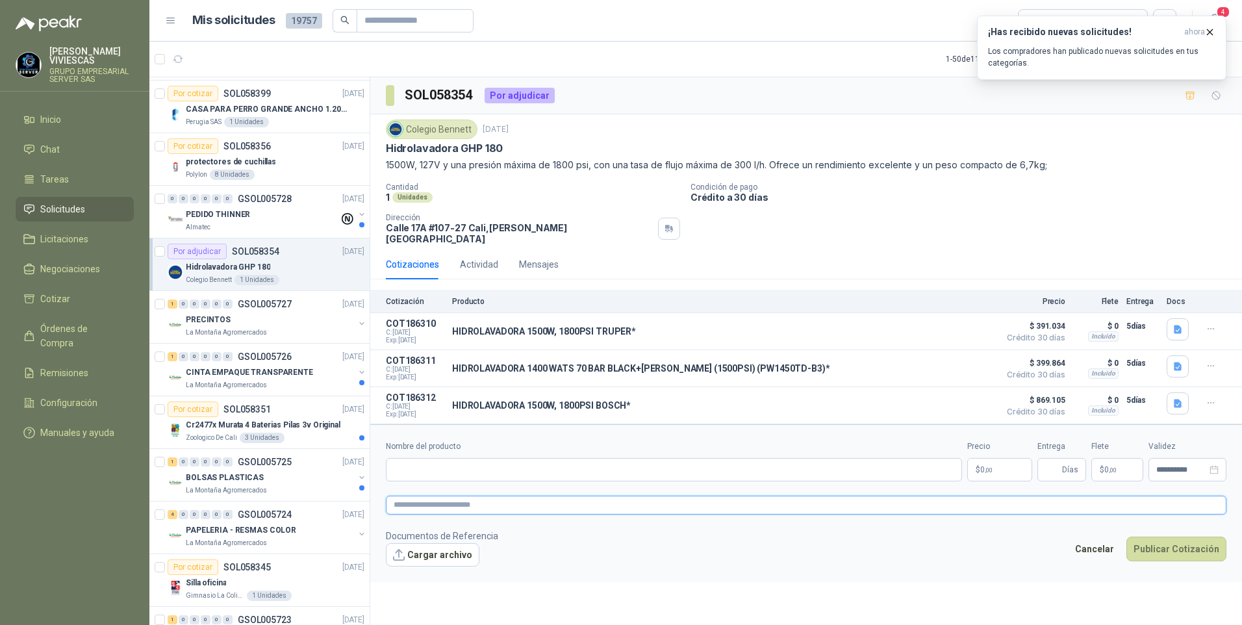
click at [414, 498] on textarea at bounding box center [806, 505] width 841 height 19
click at [405, 466] on input "Nombre del producto" at bounding box center [674, 469] width 576 height 23
click at [424, 465] on input "Nombre del producto" at bounding box center [674, 469] width 576 height 23
paste input "**********"
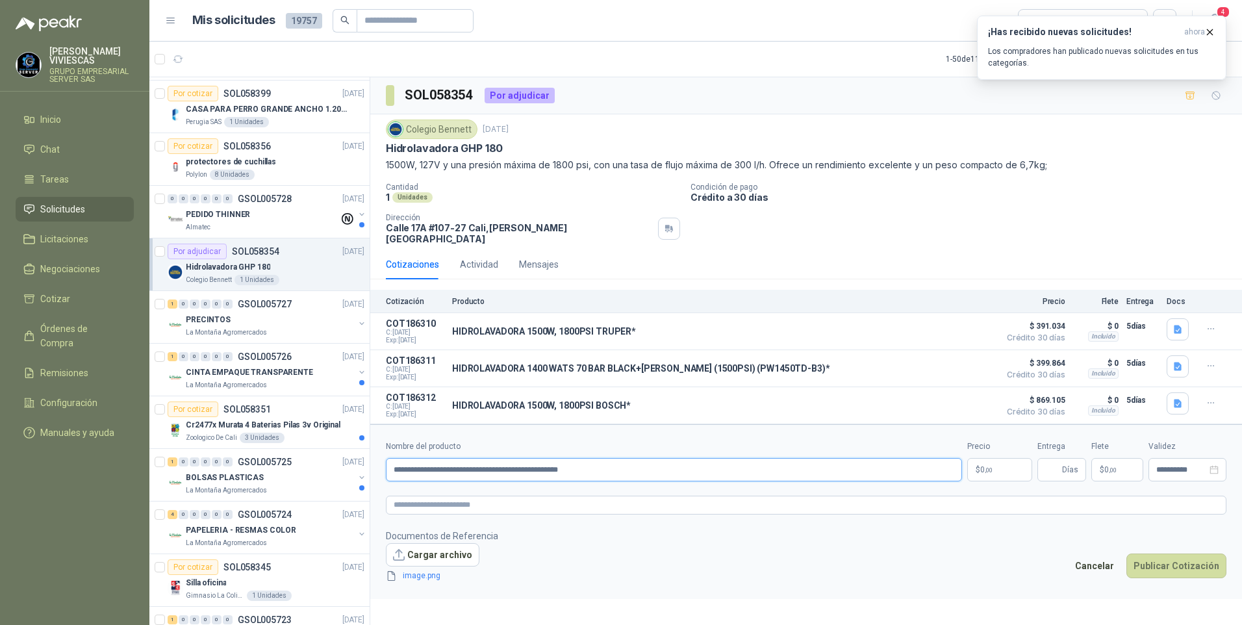
type input "**********"
click at [993, 459] on body "RODRIGO VIVIESCAS GRUPO EMPRESARIAL SERVER SAS Inicio Chat Tareas Solicitudes L…" at bounding box center [621, 312] width 1242 height 625
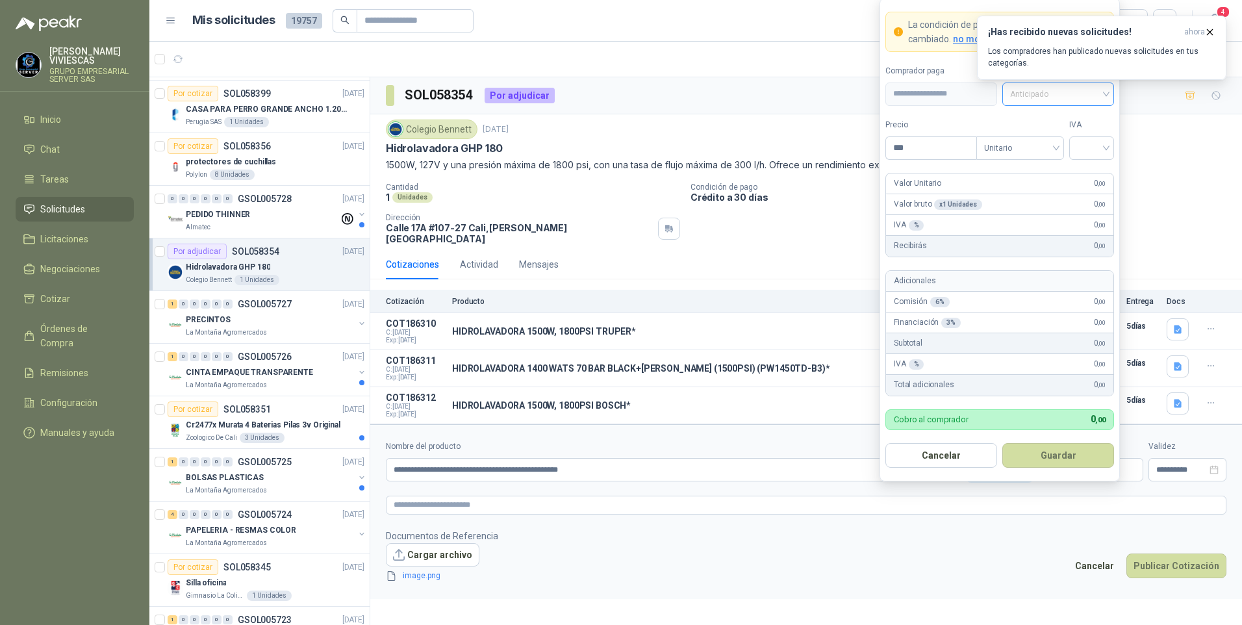
click at [1049, 94] on span "Anticipado" at bounding box center [1058, 93] width 96 height 19
click at [1061, 131] on div "Crédito a 30 días" at bounding box center [1058, 141] width 107 height 21
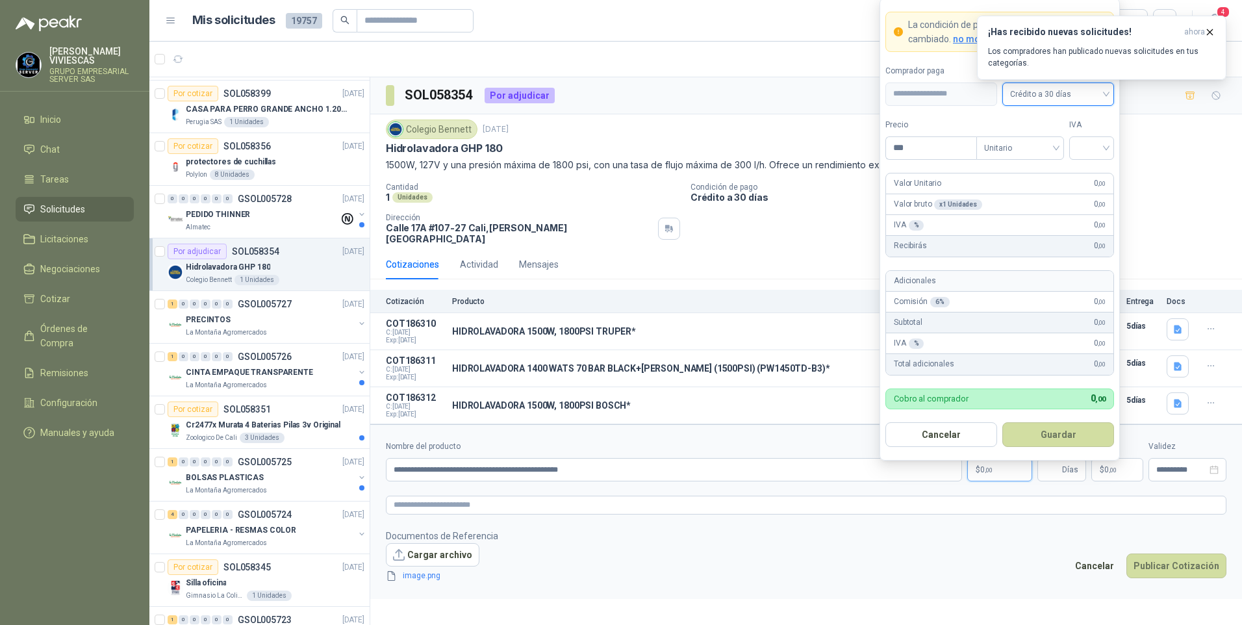
click at [1054, 96] on span "Crédito a 30 días" at bounding box center [1058, 93] width 96 height 19
click at [1048, 129] on div "Anticipado" at bounding box center [1058, 120] width 107 height 21
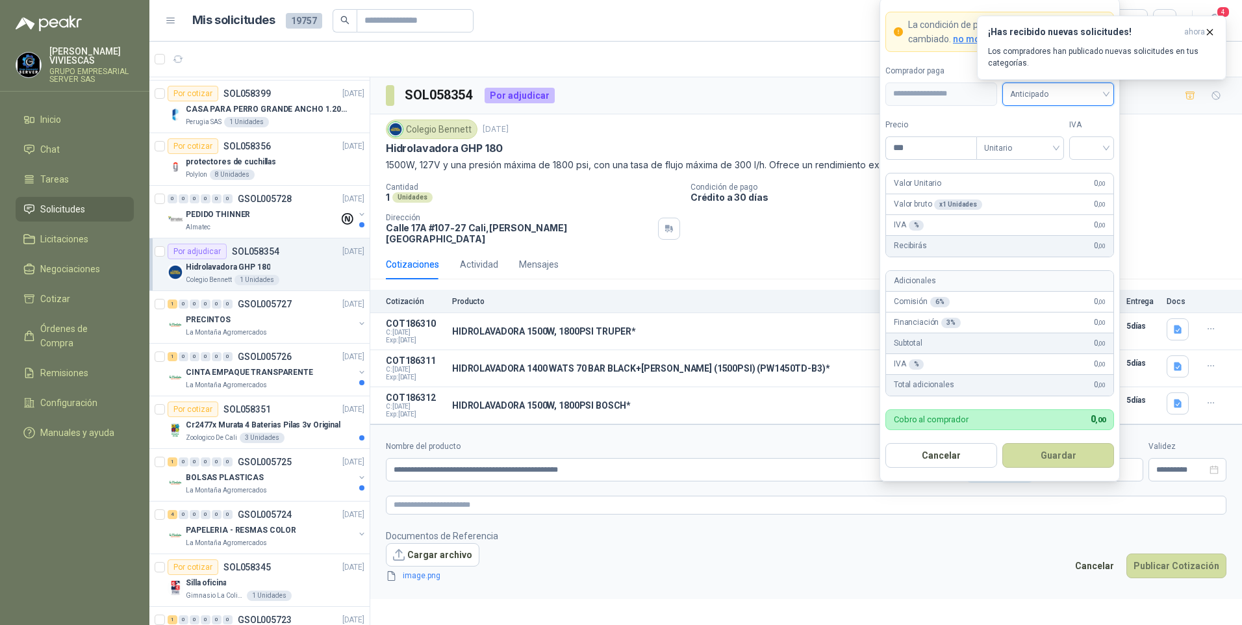
click at [1045, 94] on span "Anticipado" at bounding box center [1058, 93] width 96 height 19
drag, startPoint x: 1036, startPoint y: 139, endPoint x: 1017, endPoint y: 147, distance: 21.2
click at [1035, 140] on div "Crédito a 30 días" at bounding box center [1058, 141] width 91 height 14
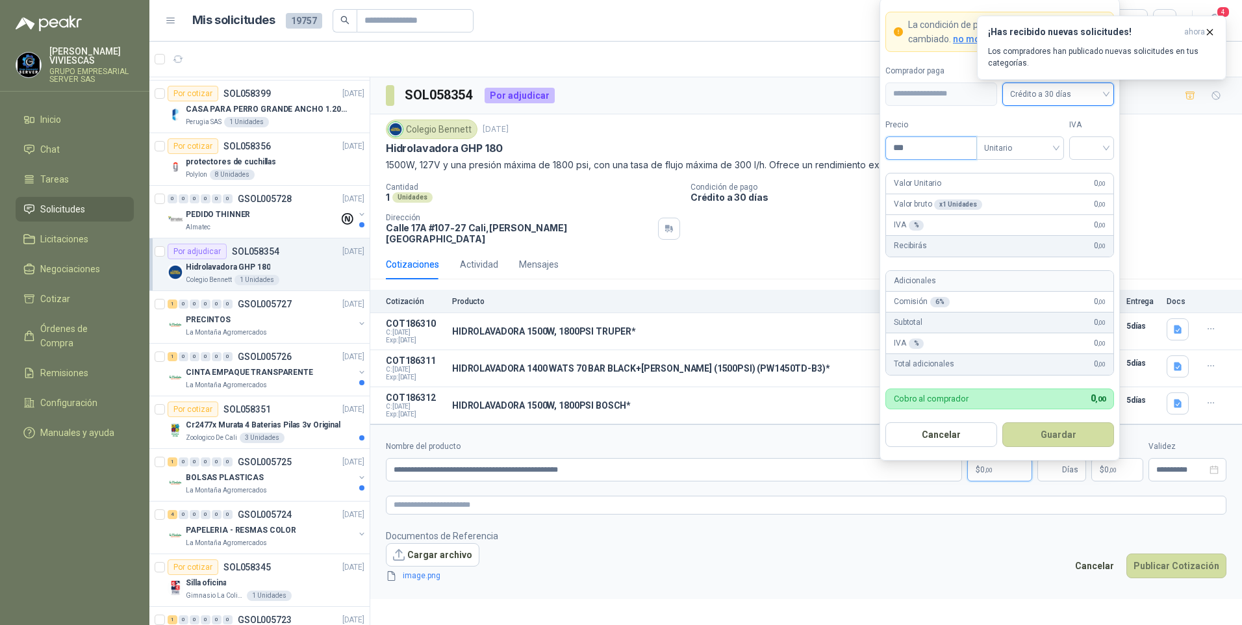
click at [914, 146] on input "***" at bounding box center [931, 148] width 90 height 22
click at [1108, 142] on div at bounding box center [1091, 147] width 45 height 23
type input "*********"
click at [1092, 170] on div "19%" at bounding box center [1092, 175] width 24 height 14
drag, startPoint x: 1047, startPoint y: 437, endPoint x: 1048, endPoint y: 431, distance: 6.5
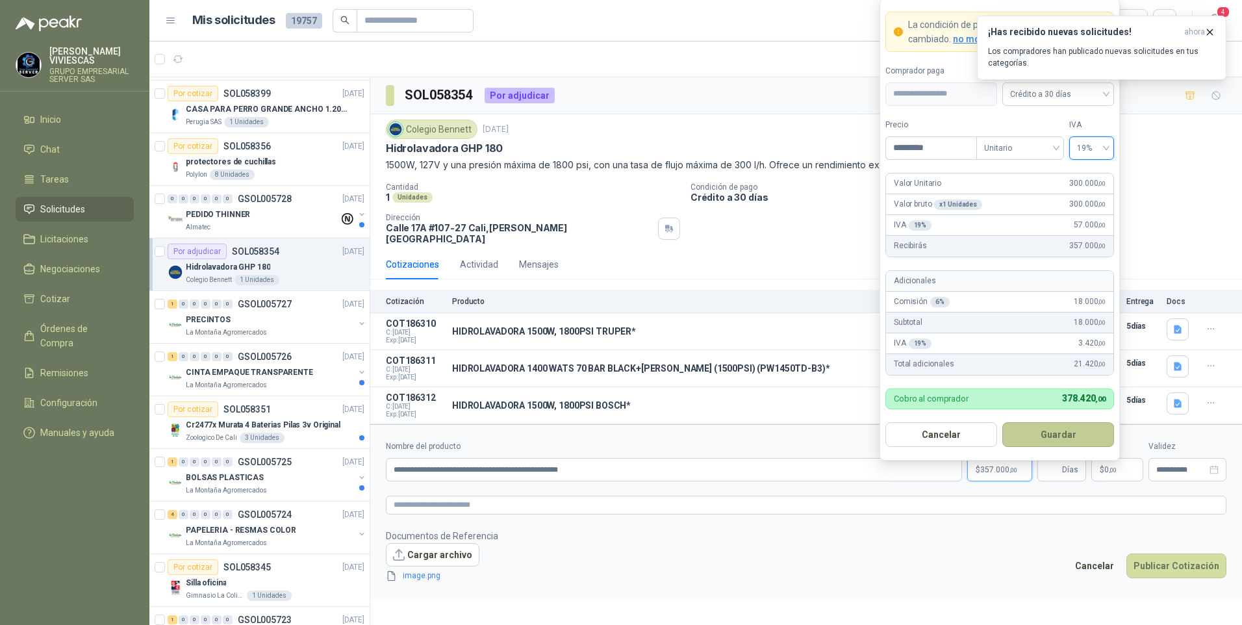
click at [1047, 437] on button "Guardar" at bounding box center [1058, 434] width 112 height 25
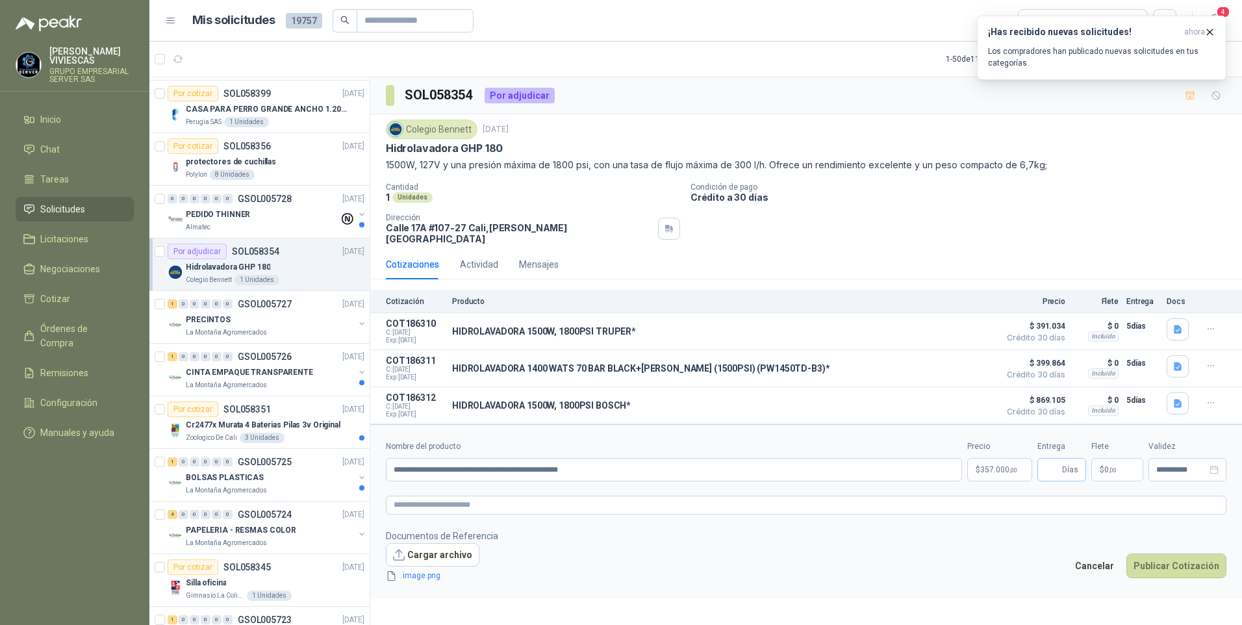
click at [1061, 461] on span "Días" at bounding box center [1061, 469] width 49 height 23
type input "*"
click at [1195, 553] on button "Publicar Cotización" at bounding box center [1176, 565] width 100 height 25
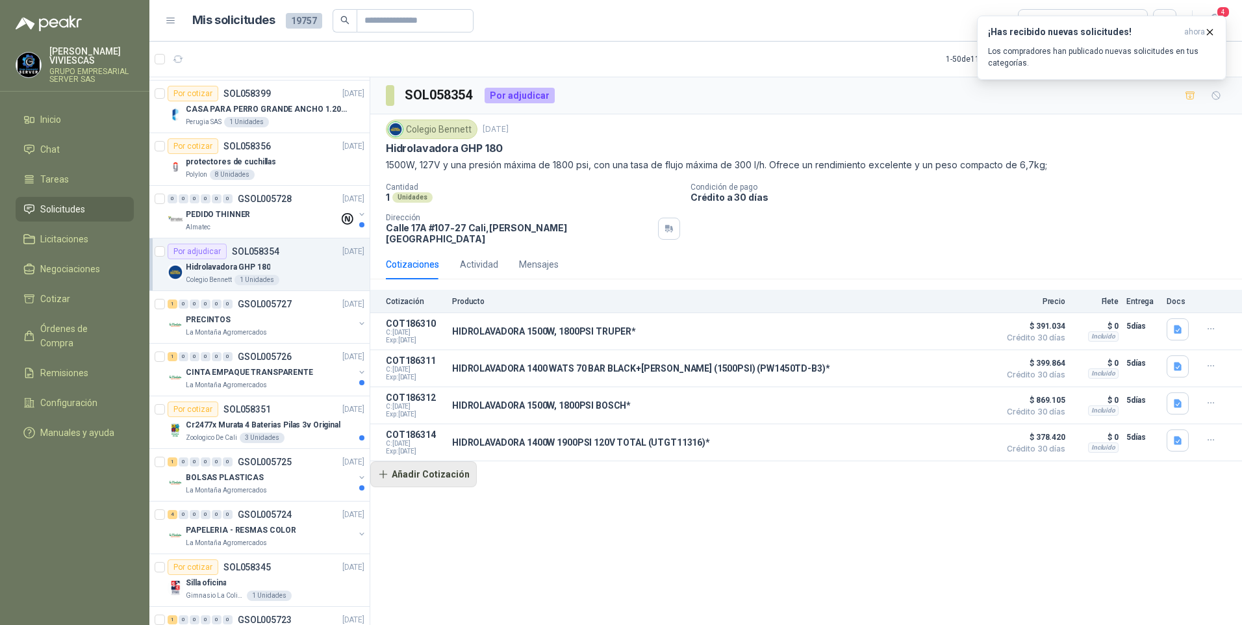
click at [433, 472] on button "Añadir Cotización" at bounding box center [423, 474] width 107 height 26
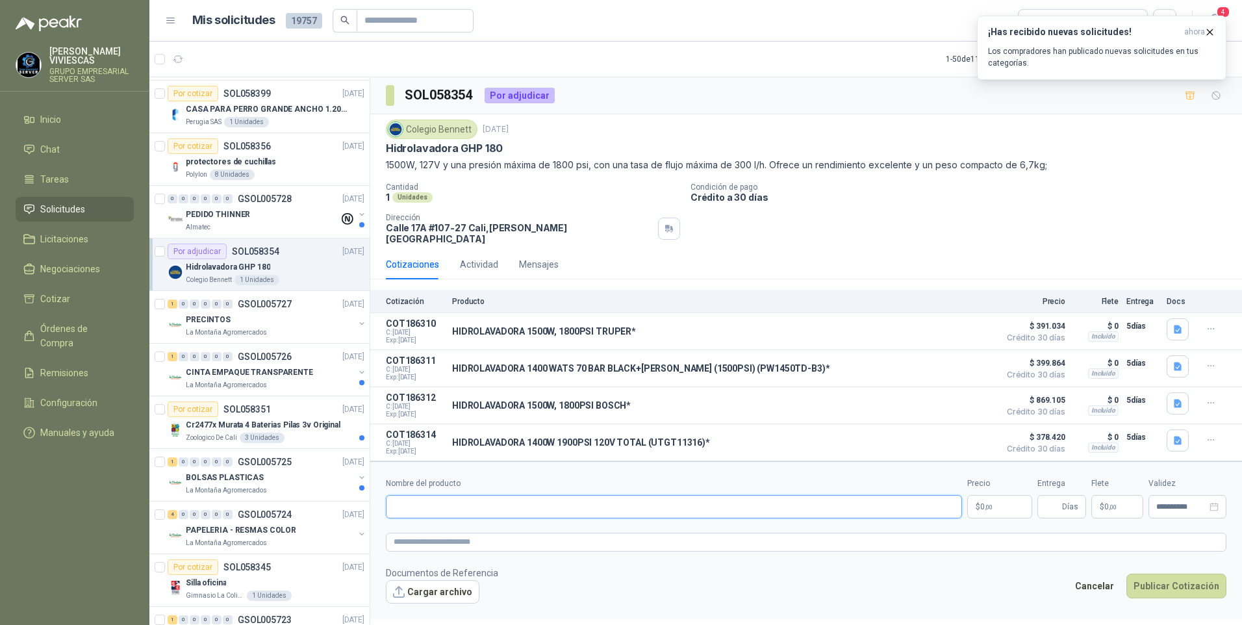
click at [425, 500] on input "Nombre del producto" at bounding box center [674, 506] width 576 height 23
click at [430, 534] on textarea at bounding box center [806, 542] width 841 height 19
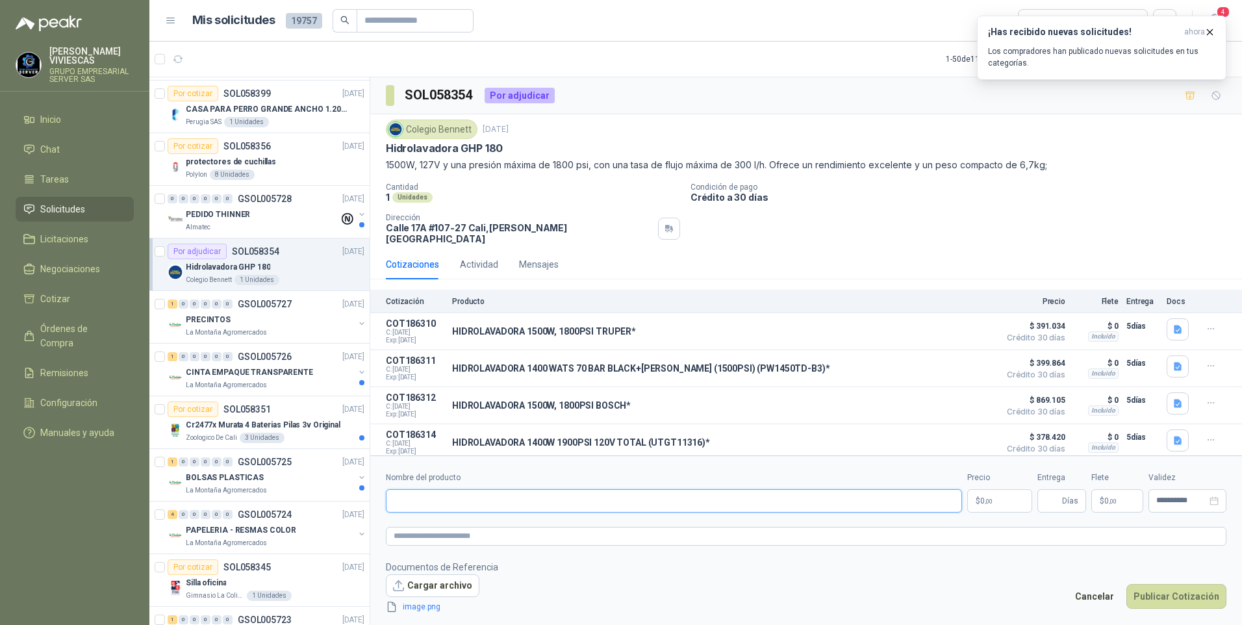
click at [439, 508] on input "Nombre del producto" at bounding box center [674, 500] width 576 height 23
paste input "**********"
drag, startPoint x: 478, startPoint y: 496, endPoint x: 526, endPoint y: 504, distance: 48.1
click at [480, 496] on input "**********" at bounding box center [674, 500] width 576 height 23
click at [563, 501] on input "**********" at bounding box center [674, 500] width 576 height 23
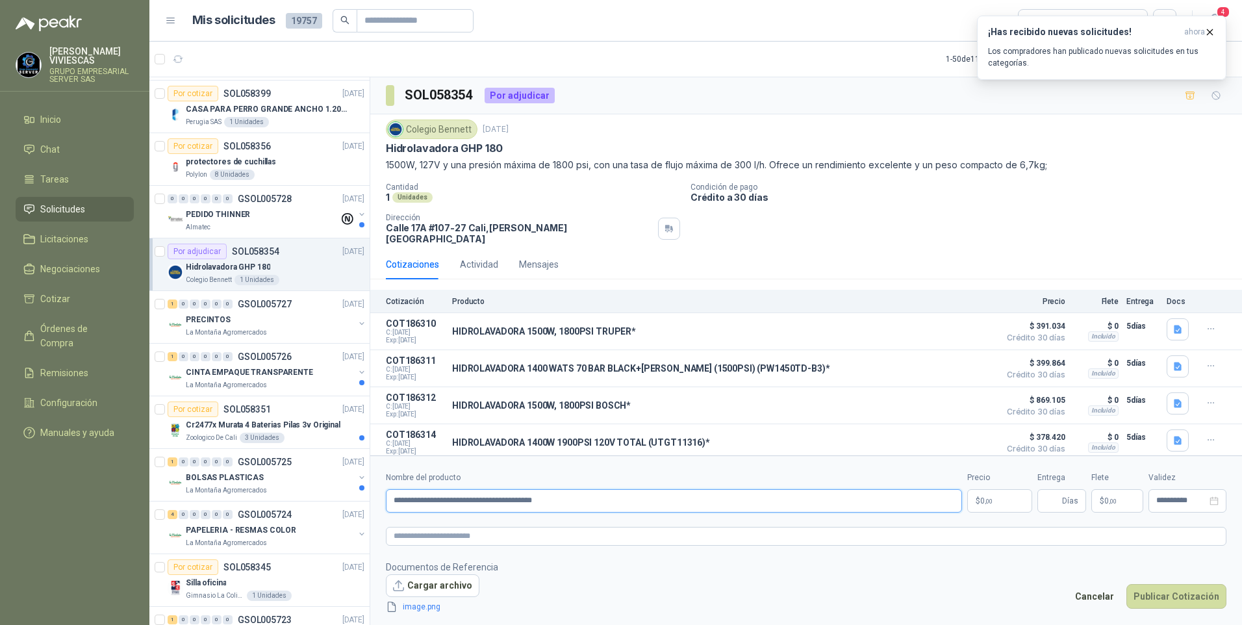
type input "**********"
click at [993, 498] on span ",00" at bounding box center [989, 501] width 8 height 7
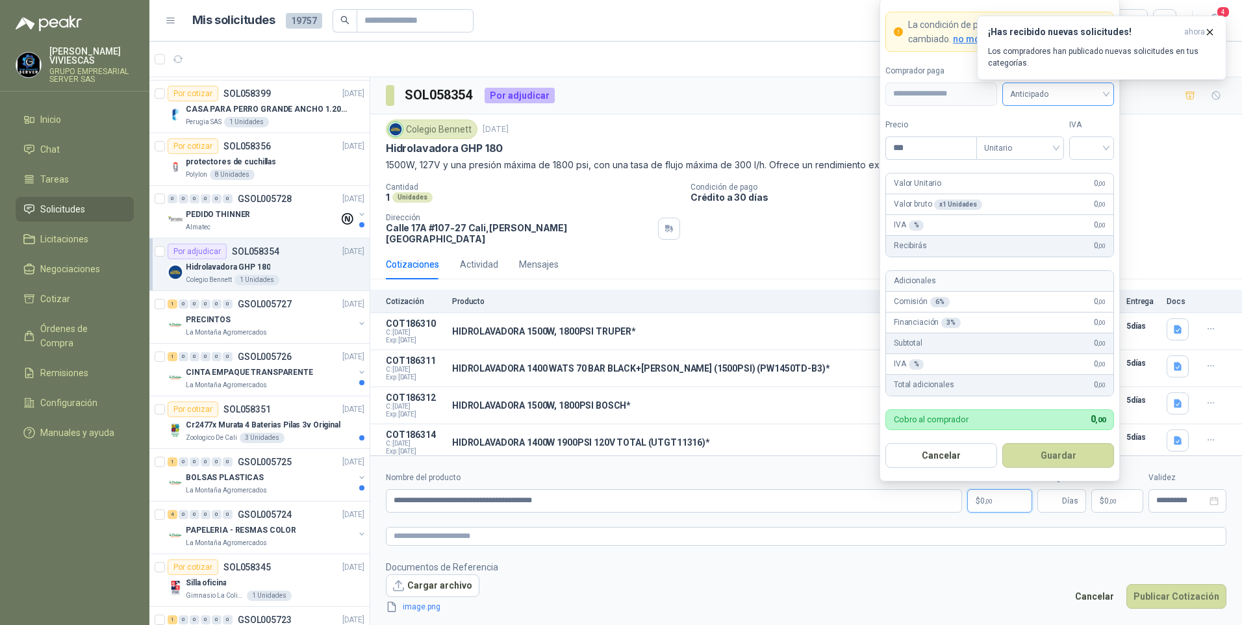
click at [1032, 100] on span "Anticipado" at bounding box center [1058, 93] width 96 height 19
click at [1037, 132] on div "Crédito a 30 días" at bounding box center [1058, 141] width 107 height 21
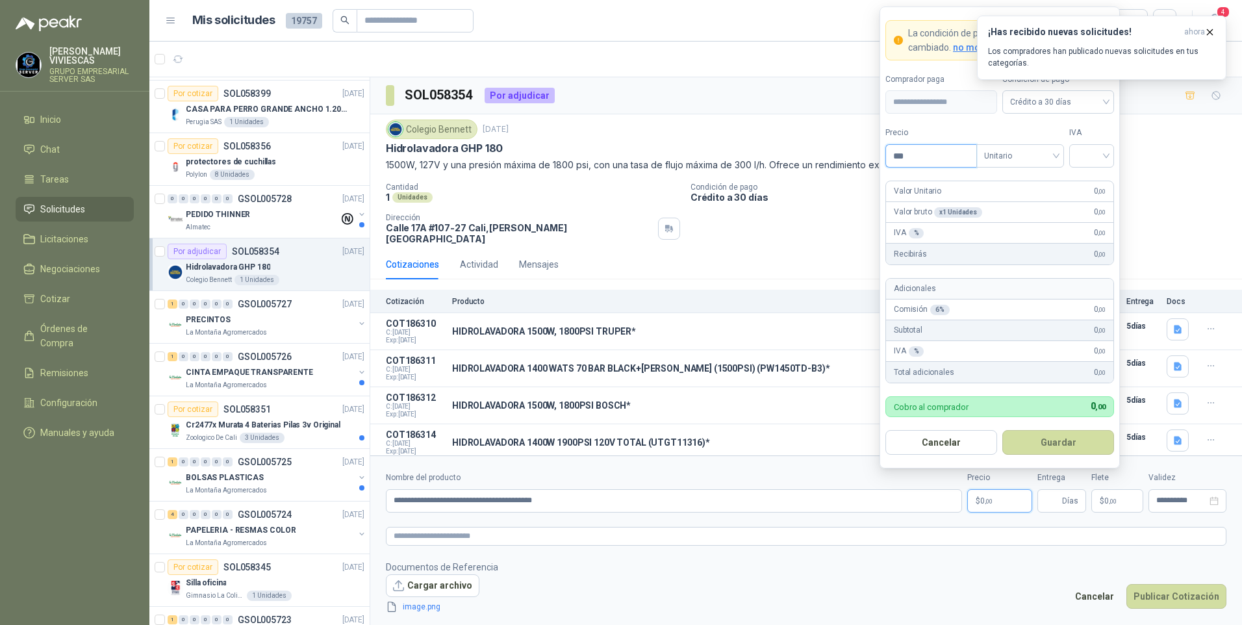
click at [916, 156] on input "***" at bounding box center [931, 156] width 90 height 22
type input "*********"
click at [1100, 154] on input "search" at bounding box center [1091, 154] width 29 height 19
click at [1078, 177] on div "19%" at bounding box center [1092, 182] width 40 height 21
click at [1059, 439] on button "Guardar" at bounding box center [1058, 442] width 112 height 25
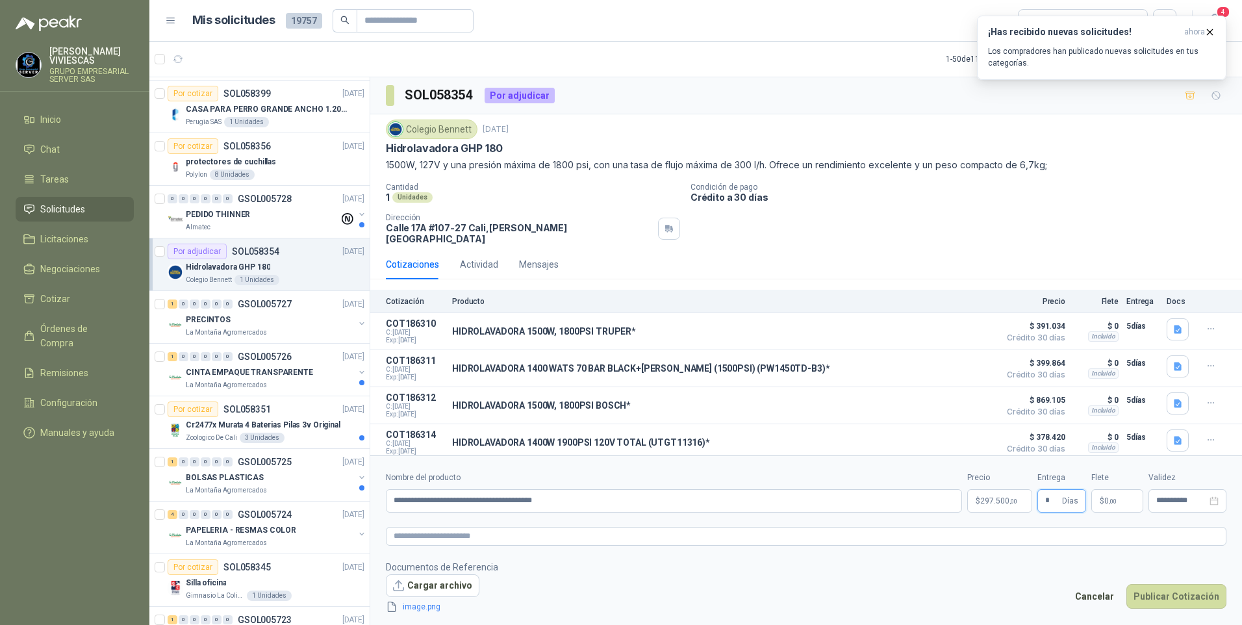
type input "*"
click at [679, 609] on footer "Documentos de Referencia Cargar archivo image.png Cancelar Publicar Cotización" at bounding box center [806, 587] width 841 height 55
click at [417, 607] on link "image.png" at bounding box center [441, 607] width 86 height 12
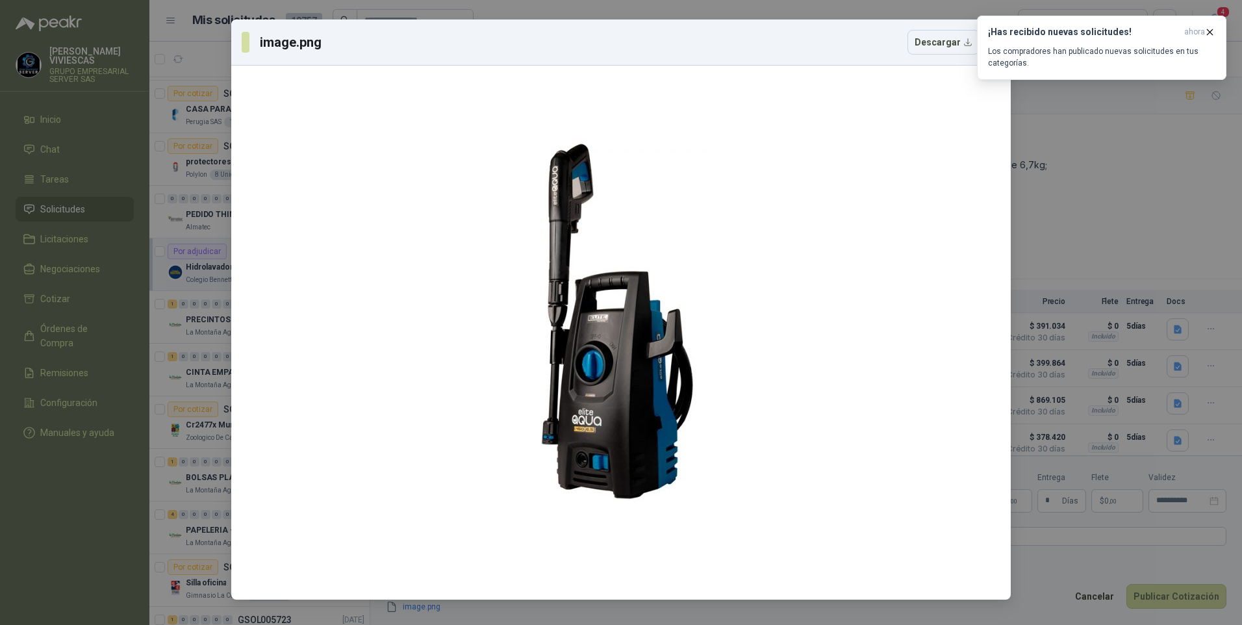
click at [1052, 604] on div "image.png Descargar" at bounding box center [621, 312] width 1242 height 625
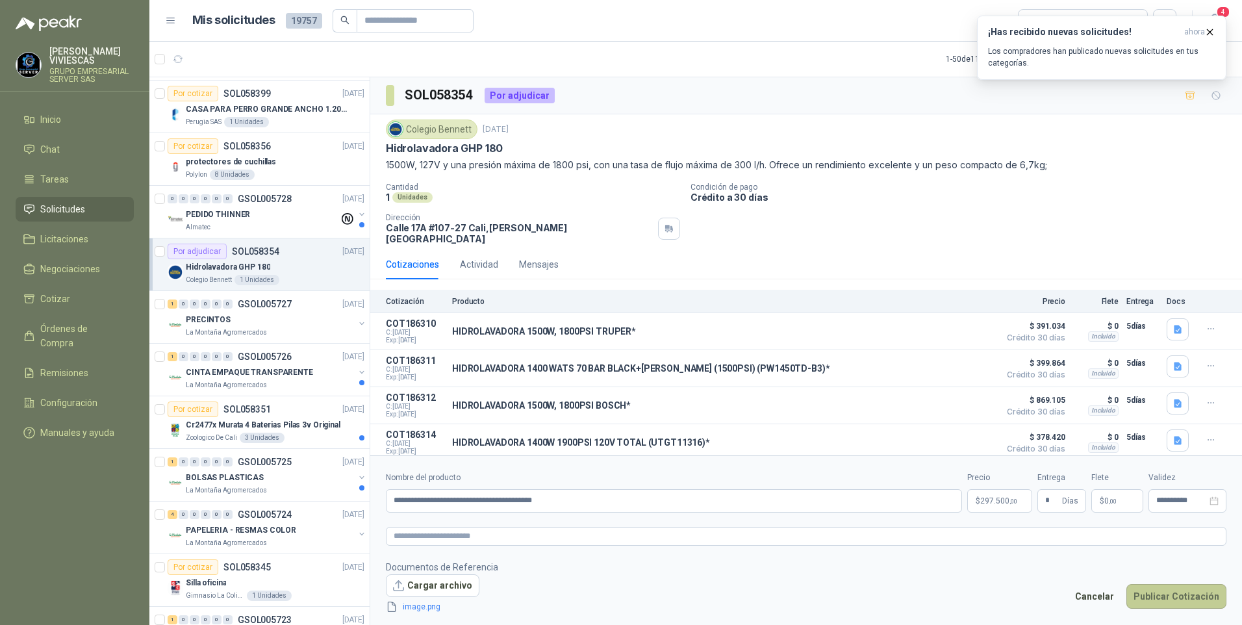
click at [1148, 595] on button "Publicar Cotización" at bounding box center [1176, 596] width 100 height 25
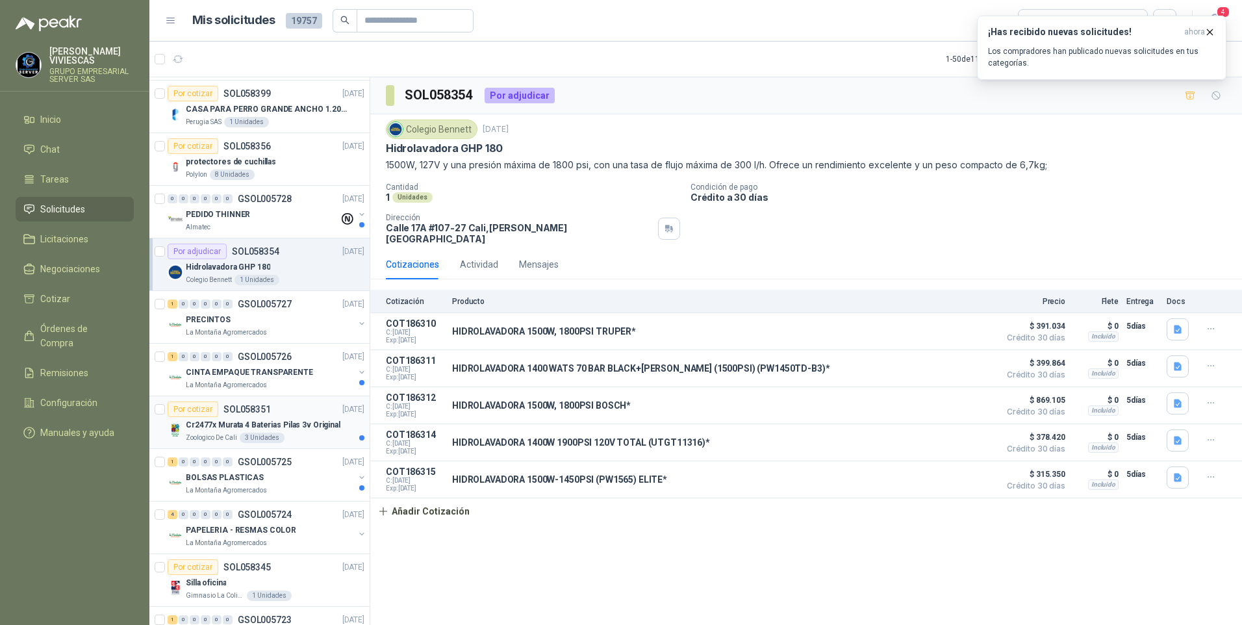
scroll to position [0, 0]
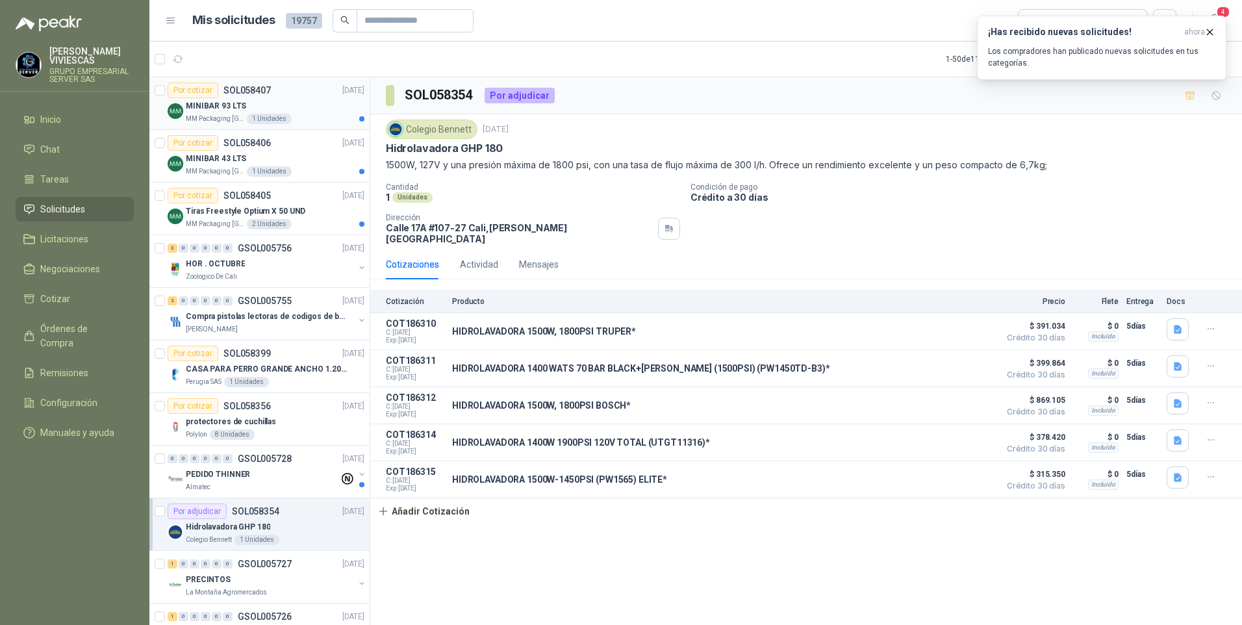
click at [216, 110] on p "MINIBAR 93 LTS" at bounding box center [216, 106] width 60 height 12
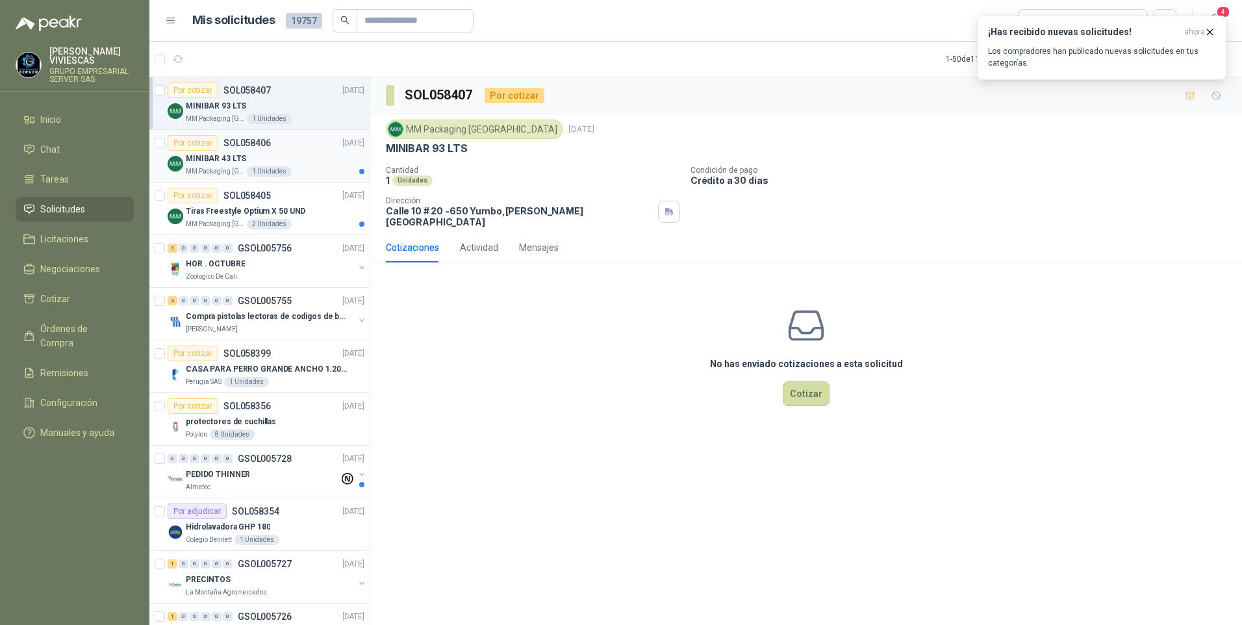
click at [229, 159] on p "MINIBAR 43 LTS" at bounding box center [216, 159] width 60 height 12
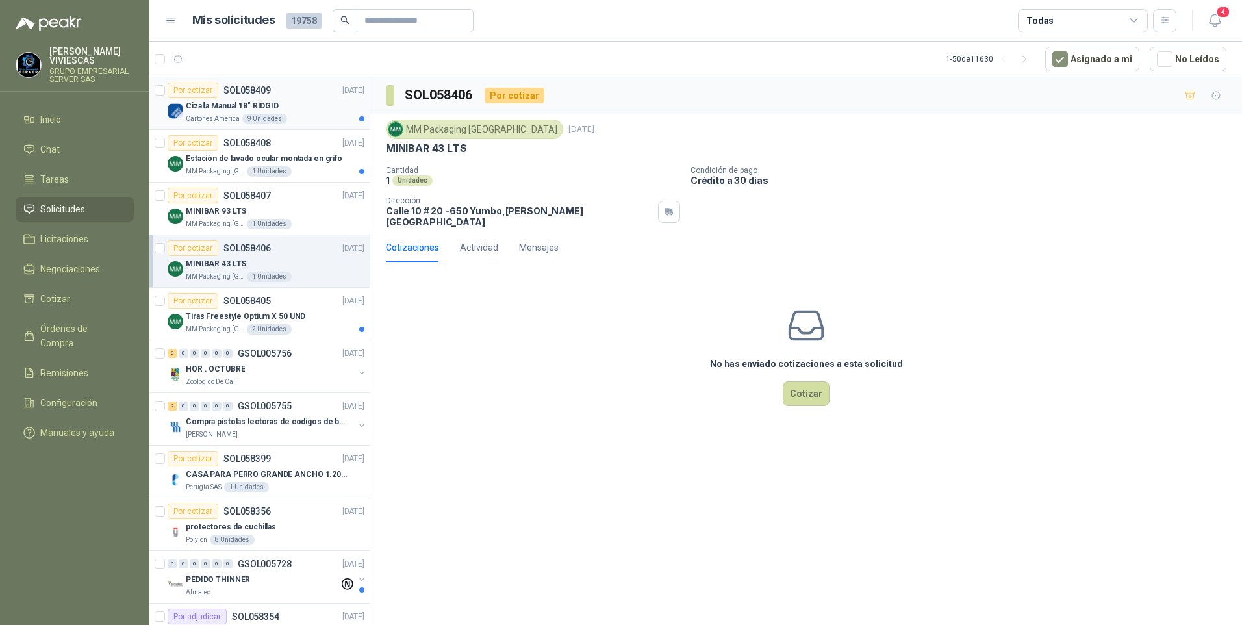
click at [211, 107] on p "Cizalla Manual 18" RIDGID" at bounding box center [232, 106] width 93 height 12
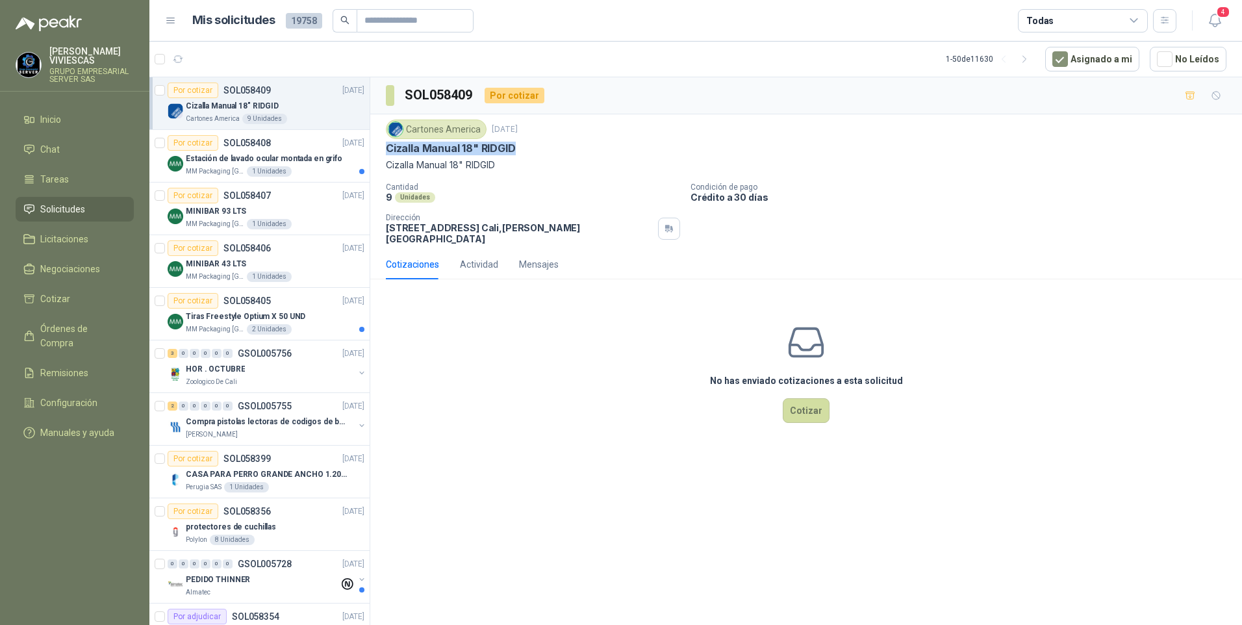
drag, startPoint x: 386, startPoint y: 149, endPoint x: 531, endPoint y: 147, distance: 145.5
click at [531, 147] on div "Cizalla Manual 18" RIDGID" at bounding box center [806, 149] width 841 height 14
drag, startPoint x: 531, startPoint y: 147, endPoint x: 492, endPoint y: 146, distance: 39.0
copy p "Cizalla Manual 18" RIDGID"
click at [221, 161] on p "Estación de lavado ocular montada en grifo" at bounding box center [264, 159] width 157 height 12
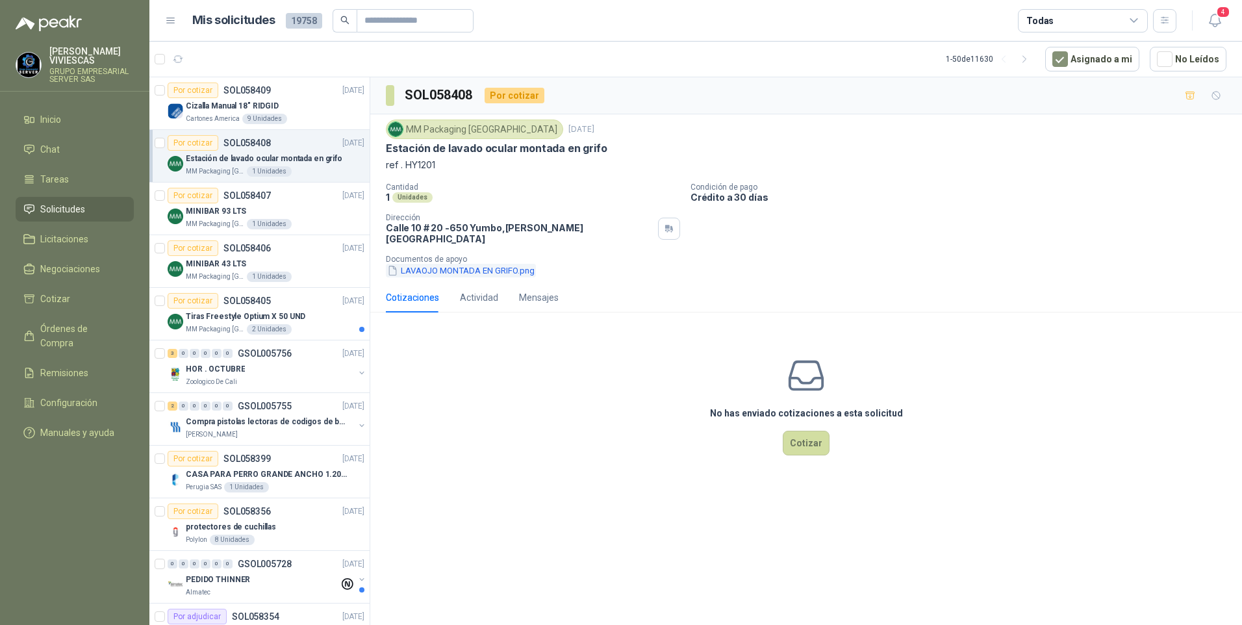
click at [438, 265] on button "LAVAOJO MONTADA EN GRIFO.png" at bounding box center [461, 271] width 150 height 14
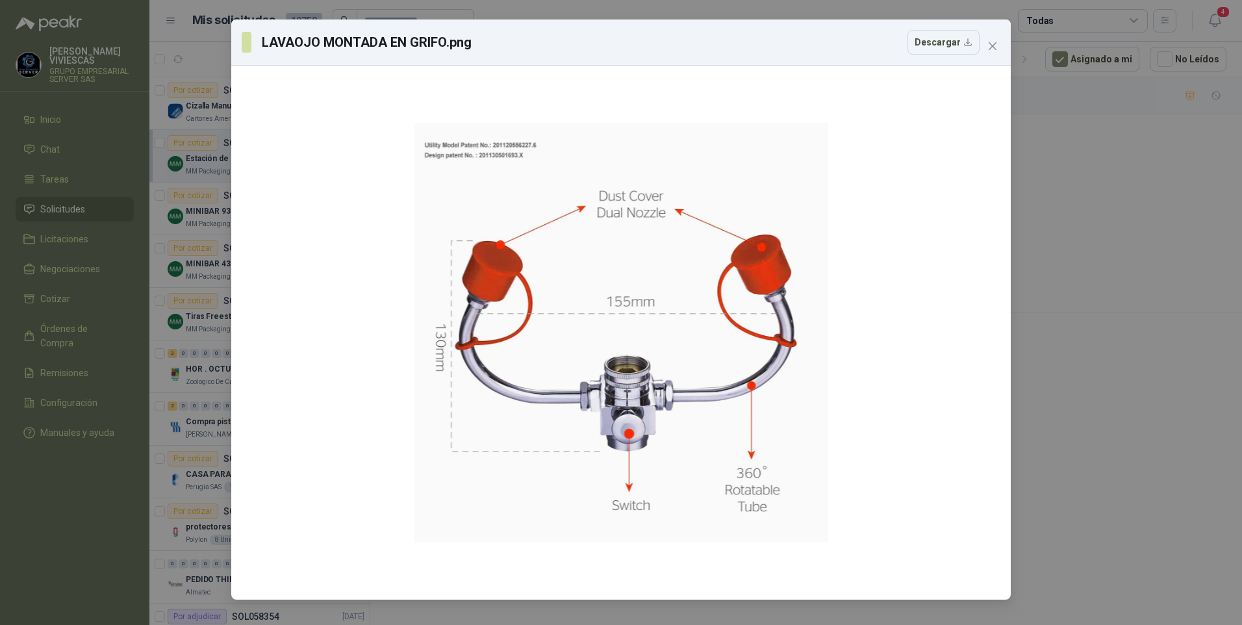
click at [170, 117] on div "LAVAOJO MONTADA EN GRIFO.png Descargar" at bounding box center [621, 312] width 1242 height 625
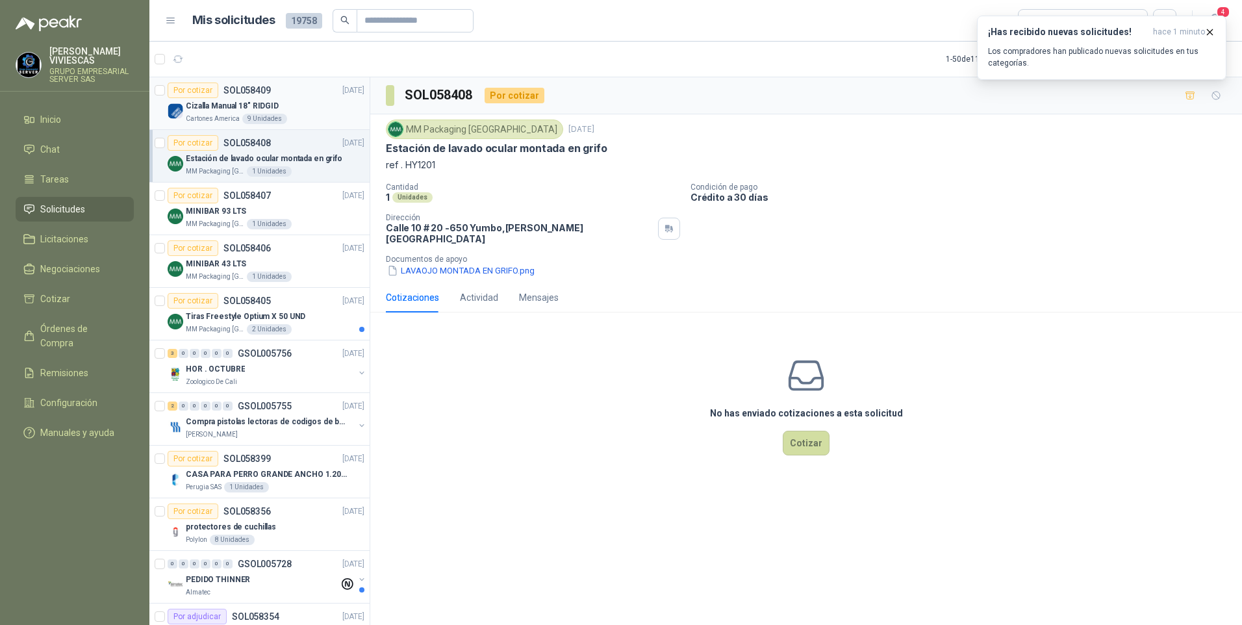
click at [215, 108] on p "Cizalla Manual 18" RIDGID" at bounding box center [232, 106] width 93 height 12
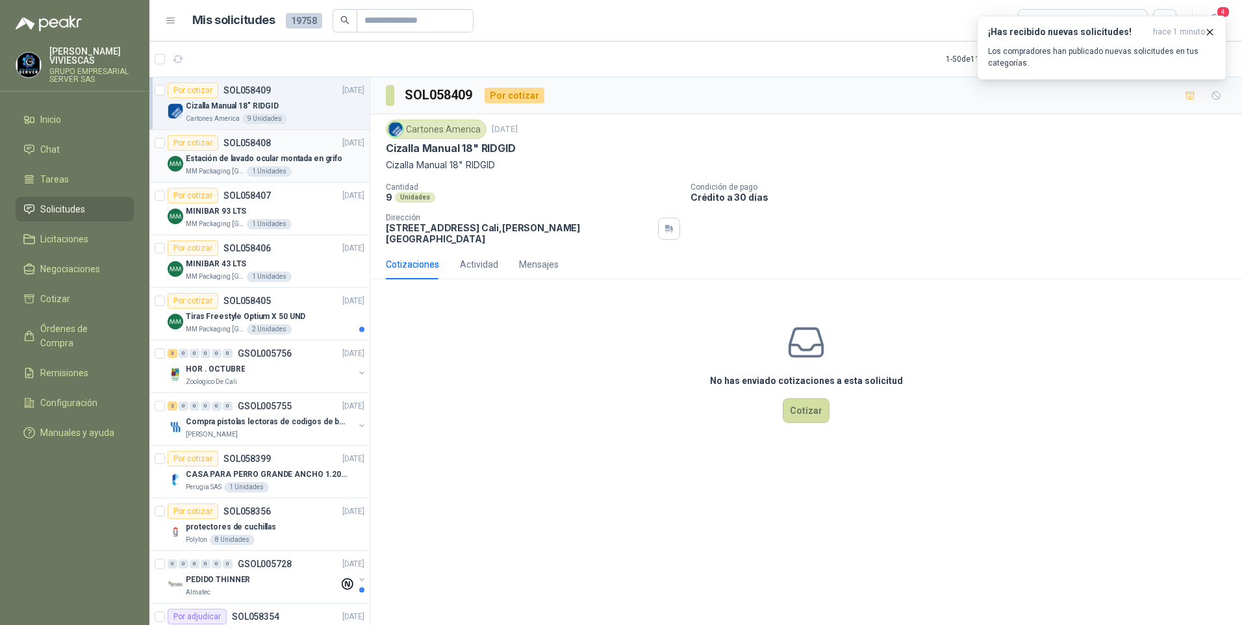
click at [216, 159] on p "Estación de lavado ocular montada en grifo" at bounding box center [264, 159] width 157 height 12
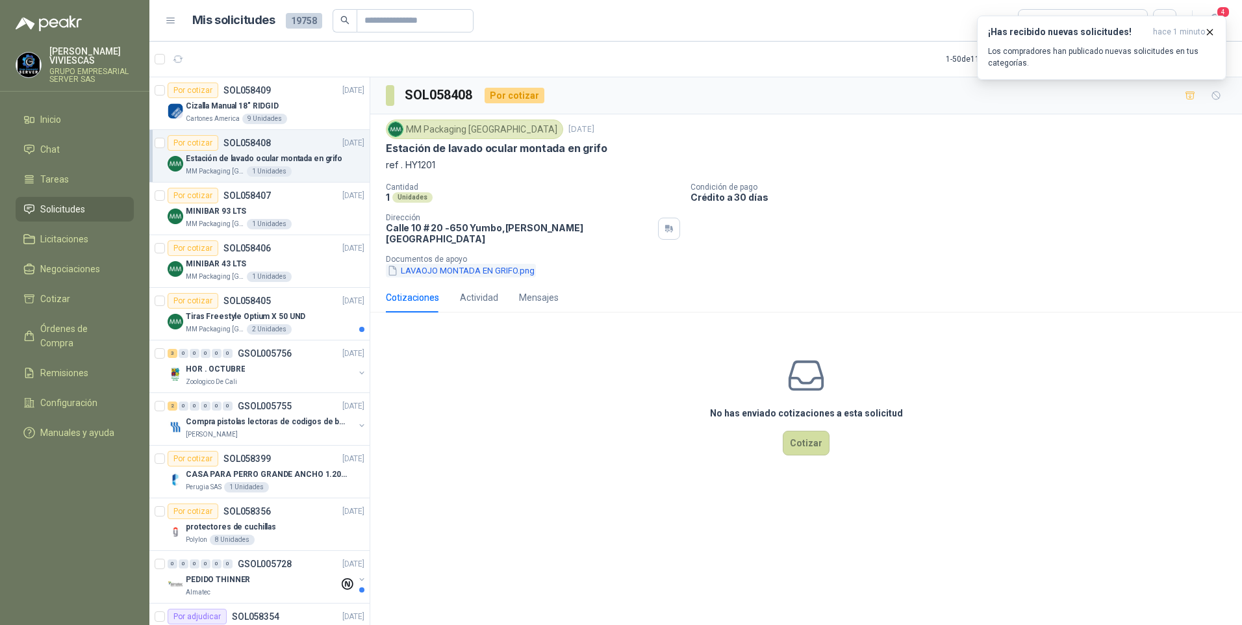
click at [443, 264] on button "LAVAOJO MONTADA EN GRIFO.png" at bounding box center [461, 271] width 150 height 14
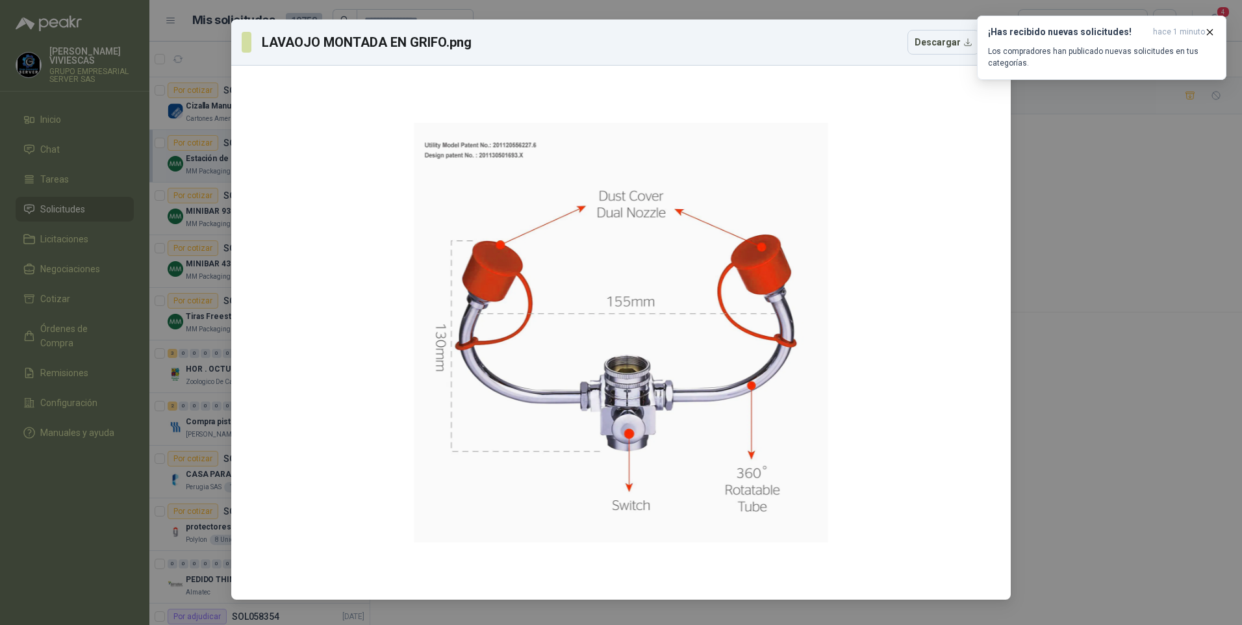
drag, startPoint x: 653, startPoint y: 357, endPoint x: 1037, endPoint y: 298, distance: 388.4
click at [1037, 298] on div "LAVAOJO MONTADA EN GRIFO.png Descargar" at bounding box center [621, 312] width 1242 height 625
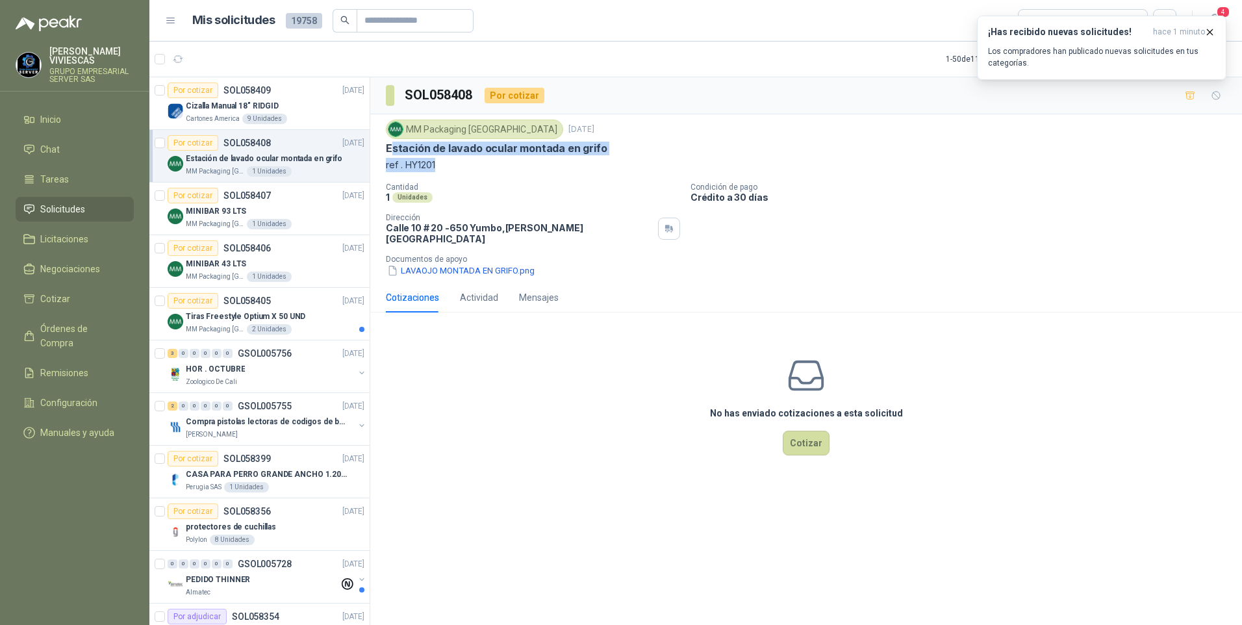
drag, startPoint x: 484, startPoint y: 167, endPoint x: 540, endPoint y: 175, distance: 56.4
click at [540, 175] on div "MM Packaging Colombia 2 oct, 2025 Estación de lavado ocular montada en grifo re…" at bounding box center [806, 199] width 841 height 158
drag, startPoint x: 540, startPoint y: 175, endPoint x: 533, endPoint y: 176, distance: 7.3
click at [534, 176] on div "MM Packaging Colombia 2 oct, 2025 Estación de lavado ocular montada en grifo re…" at bounding box center [806, 199] width 841 height 158
click at [380, 151] on div "MM Packaging Colombia 2 oct, 2025 Estación de lavado ocular montada en grifo re…" at bounding box center [806, 198] width 872 height 168
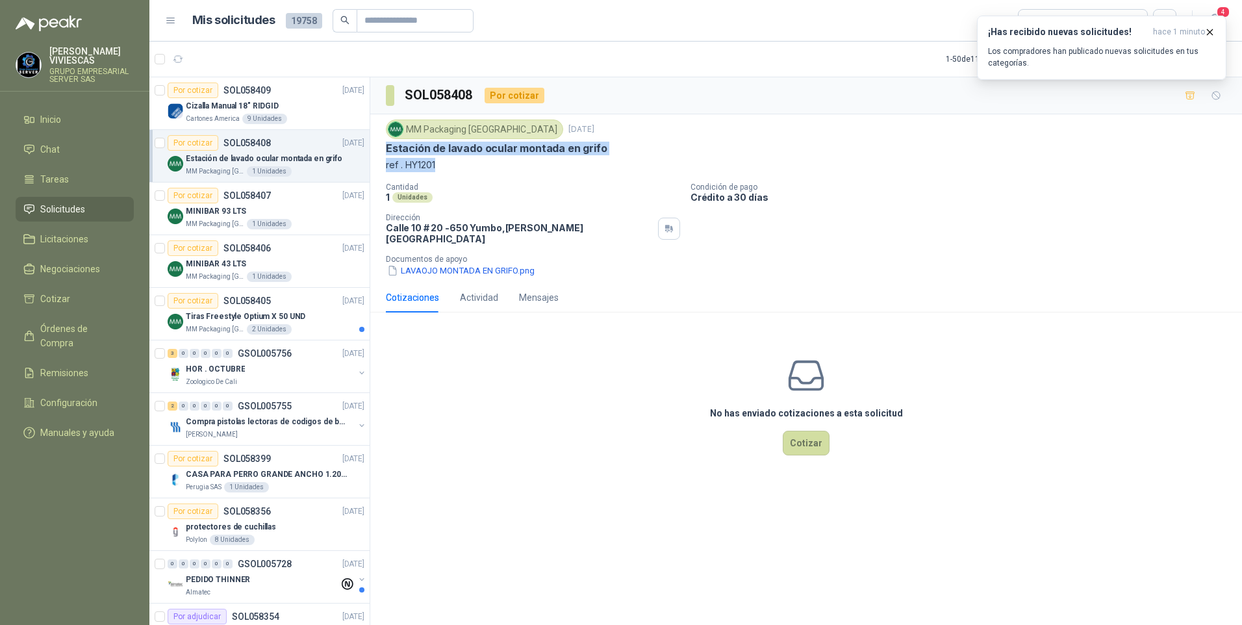
drag, startPoint x: 382, startPoint y: 149, endPoint x: 584, endPoint y: 166, distance: 202.7
click at [584, 166] on div "MM Packaging Colombia 2 oct, 2025 Estación de lavado ocular montada en grifo re…" at bounding box center [806, 198] width 872 height 168
drag, startPoint x: 584, startPoint y: 166, endPoint x: 500, endPoint y: 150, distance: 85.4
copy div "Estación de lavado ocular montada en grifo ref . HY1201"
